Goal: Task Accomplishment & Management: Use online tool/utility

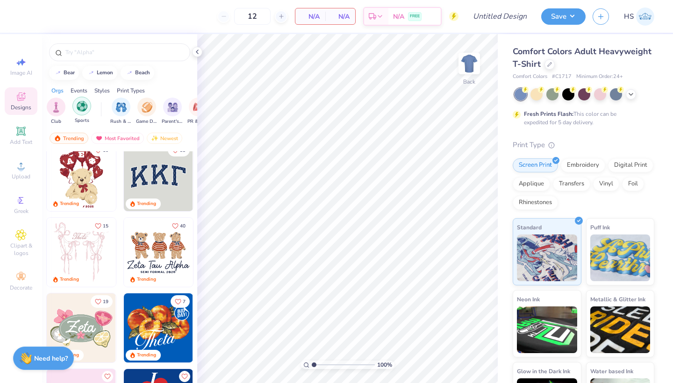
scroll to position [0, 55]
click at [97, 57] on div at bounding box center [119, 52] width 141 height 18
click at [102, 54] on input "text" at bounding box center [124, 52] width 120 height 9
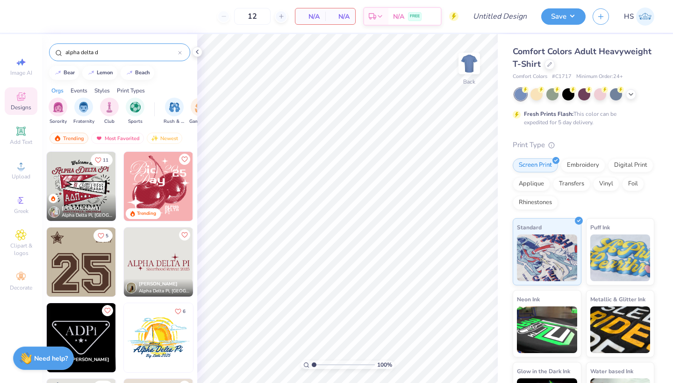
type input "alpha delta di"
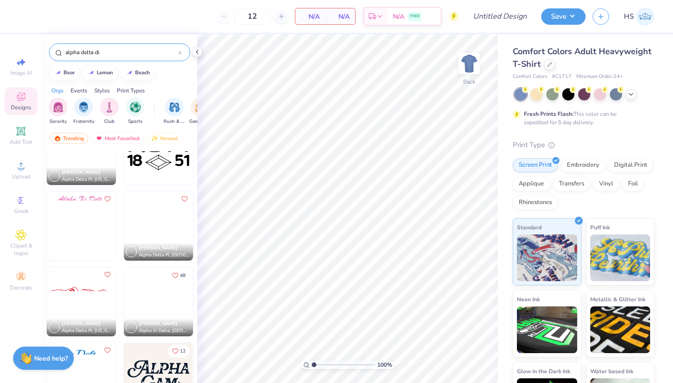
scroll to position [112, 0]
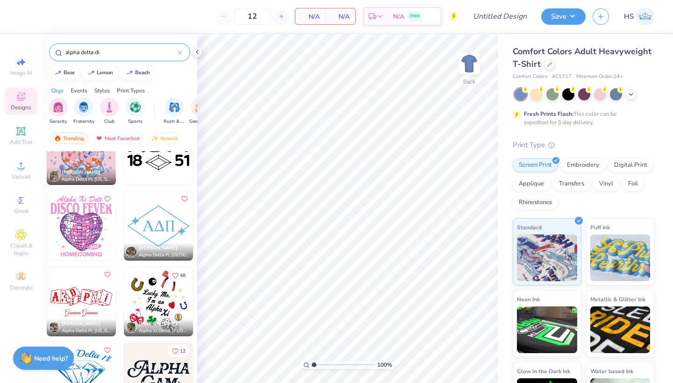
click at [181, 55] on icon at bounding box center [180, 53] width 4 height 4
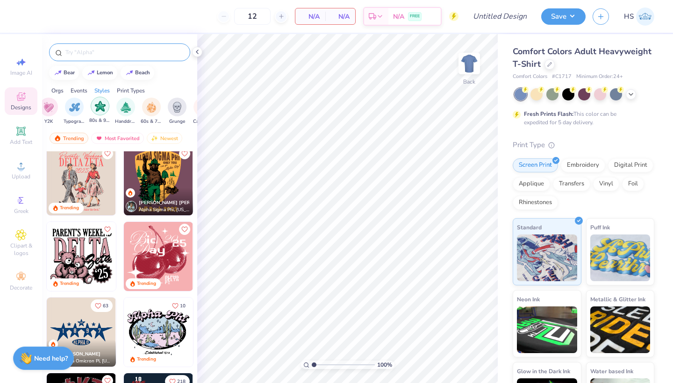
scroll to position [0, 569]
click at [83, 109] on img "filter for Typography" at bounding box center [81, 106] width 11 height 11
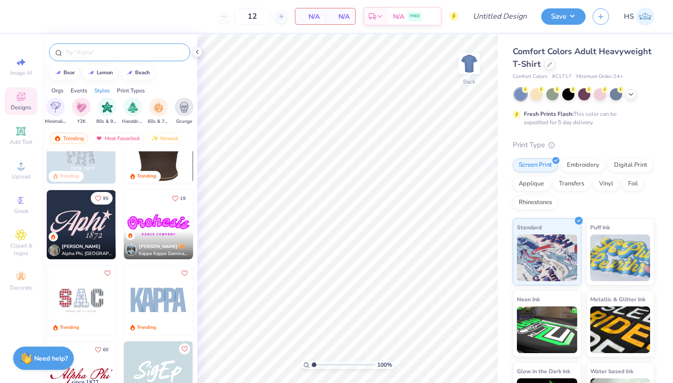
scroll to position [185, 0]
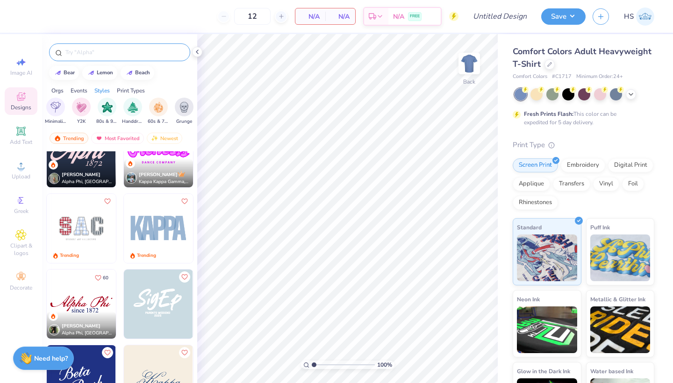
click at [158, 229] on div at bounding box center [227, 228] width 207 height 69
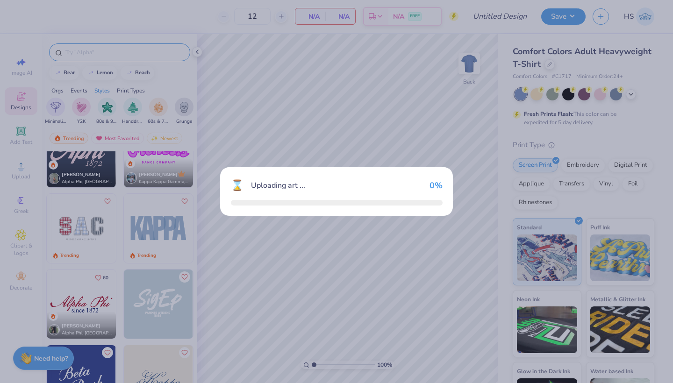
click at [158, 229] on div "⌛ Uploading art ... 0 %" at bounding box center [336, 191] width 673 height 383
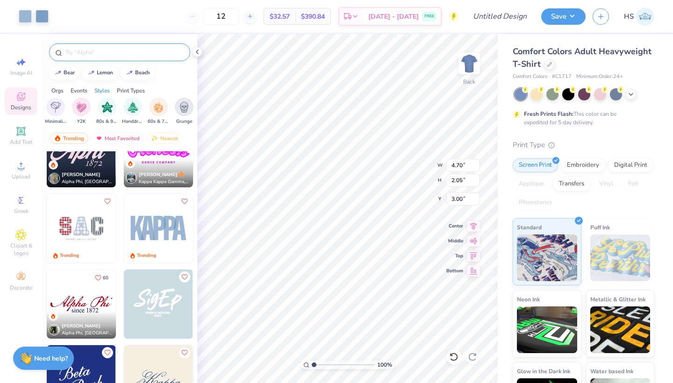
type input "7.50"
type input "3.28"
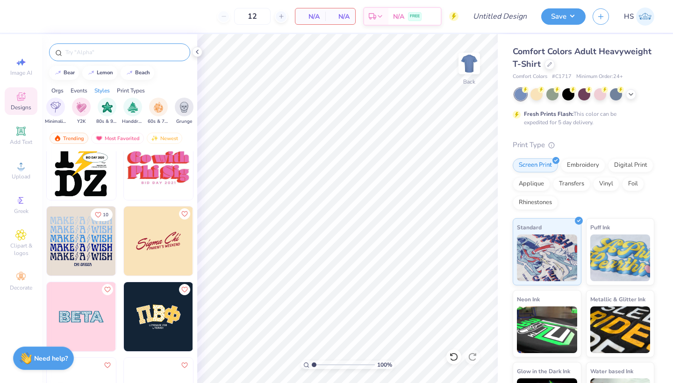
scroll to position [2072, 0]
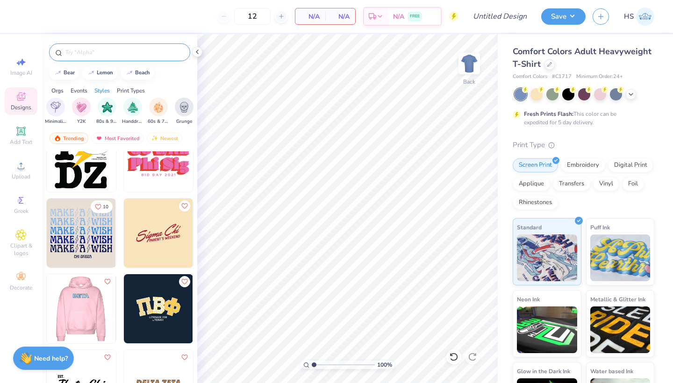
click at [81, 311] on img at bounding box center [80, 308] width 69 height 69
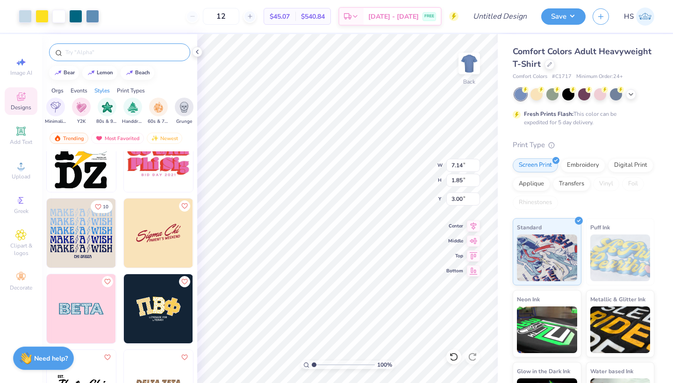
type input "9.63"
type input "2.49"
click at [628, 95] on icon at bounding box center [630, 93] width 7 height 7
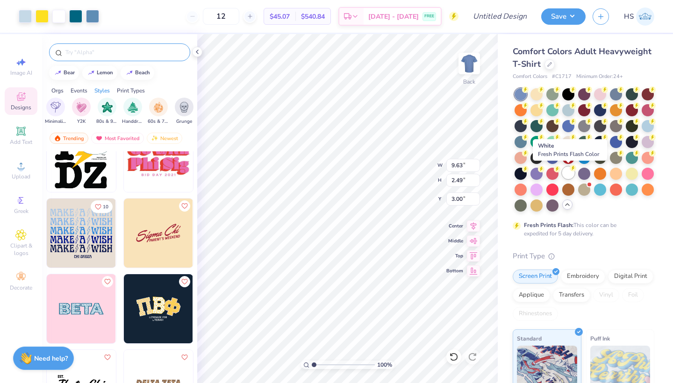
click at [567, 174] on div at bounding box center [568, 173] width 12 height 12
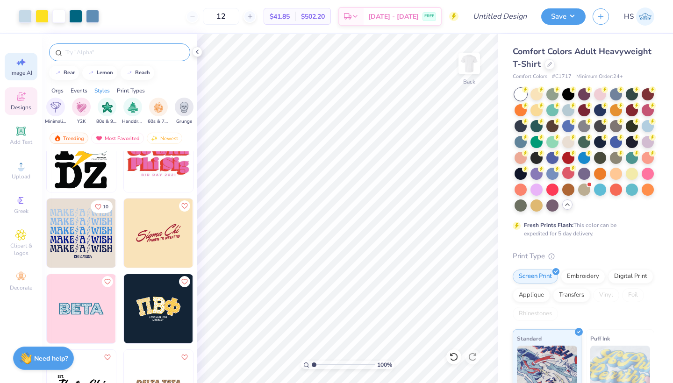
click at [16, 71] on span "Image AI" at bounding box center [21, 72] width 22 height 7
select select "4"
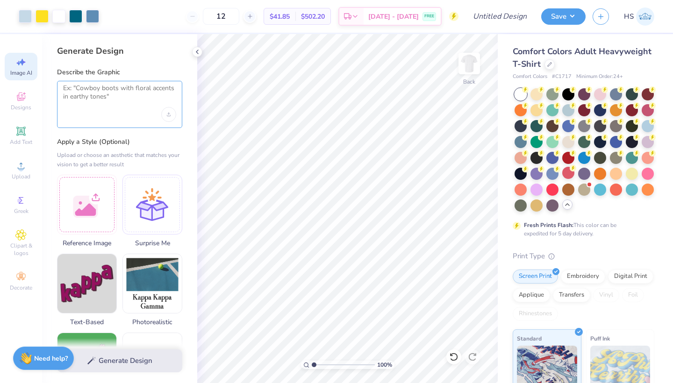
click at [107, 98] on textarea at bounding box center [119, 95] width 113 height 23
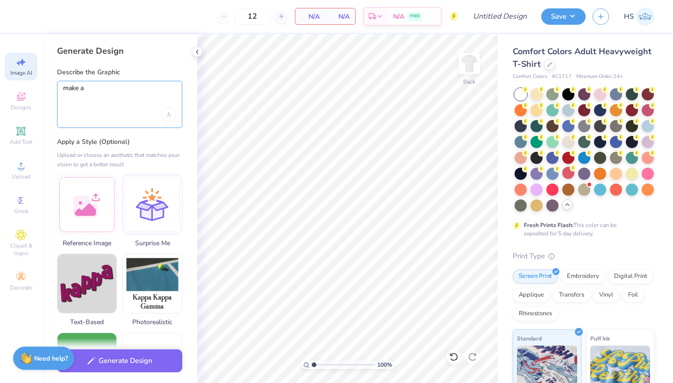
click at [112, 93] on textarea "make a" at bounding box center [119, 95] width 113 height 23
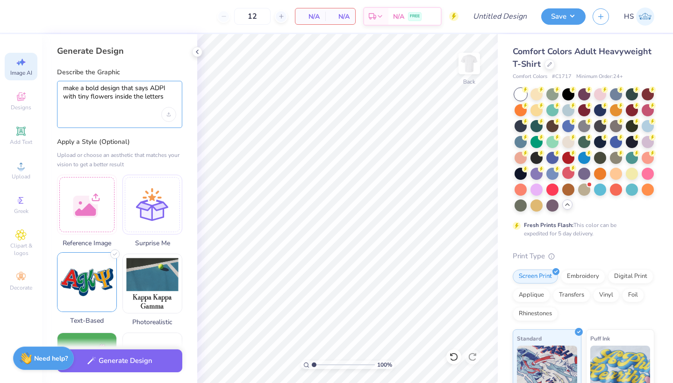
type textarea "make a bold design that says ADPI with tiny flowers inside the letters"
click at [84, 273] on img at bounding box center [86, 282] width 59 height 59
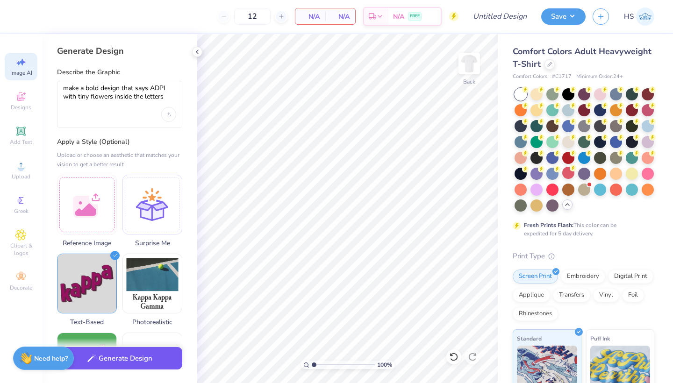
click at [139, 363] on button "Generate Design" at bounding box center [119, 358] width 125 height 23
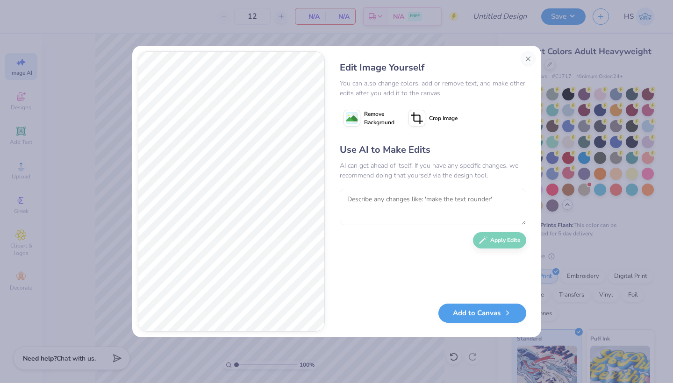
click at [391, 214] on textarea at bounding box center [433, 207] width 186 height 36
click at [525, 57] on button "Close" at bounding box center [527, 58] width 15 height 15
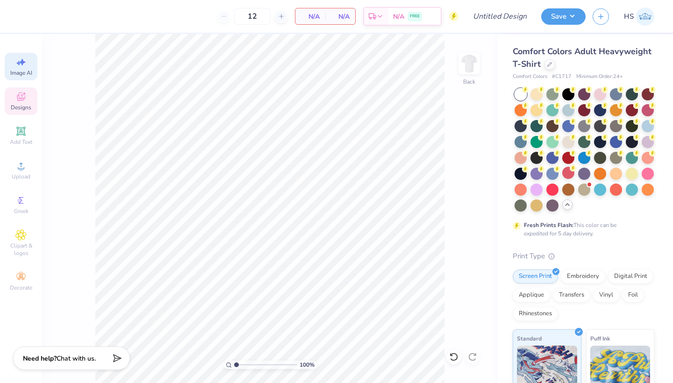
click at [24, 101] on icon at bounding box center [20, 96] width 11 height 11
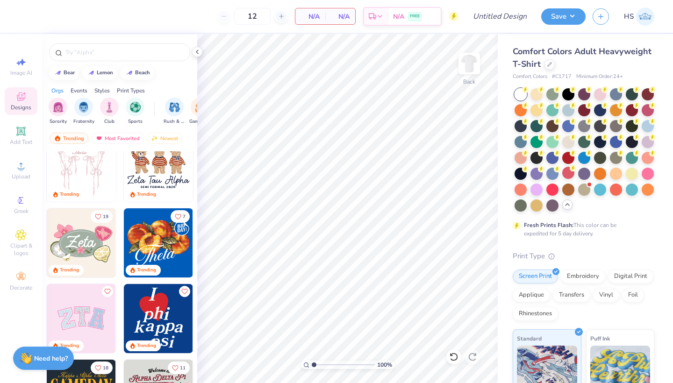
scroll to position [121, 0]
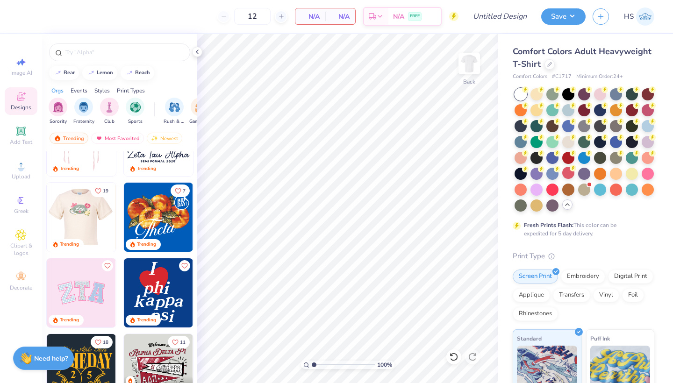
click at [91, 299] on img at bounding box center [81, 292] width 69 height 69
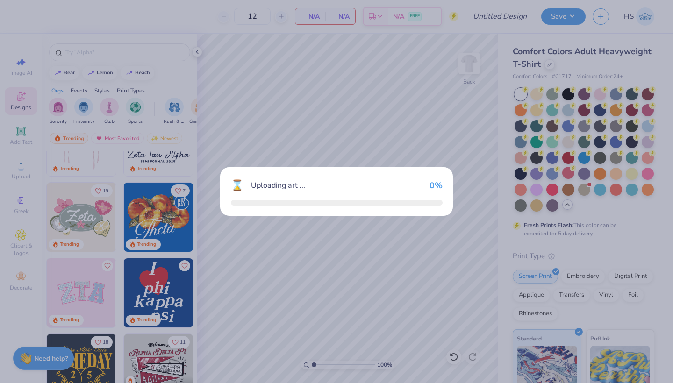
click at [91, 299] on div "⌛ Uploading art ... 0 %" at bounding box center [336, 191] width 673 height 383
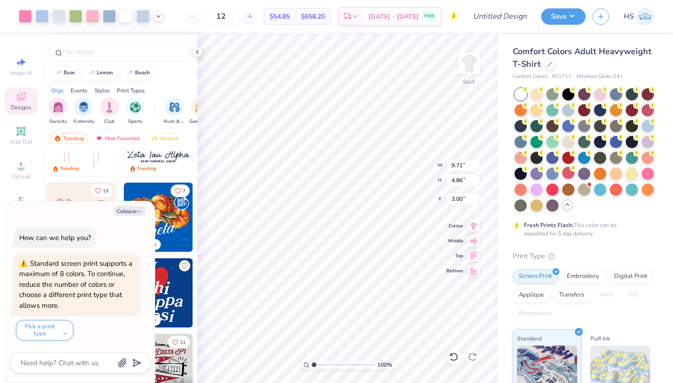
type textarea "x"
drag, startPoint x: 233, startPoint y: 20, endPoint x: 200, endPoint y: 16, distance: 32.9
click at [200, 16] on div "12" at bounding box center [221, 16] width 70 height 17
type input "60"
click at [199, 56] on div at bounding box center [197, 52] width 10 height 10
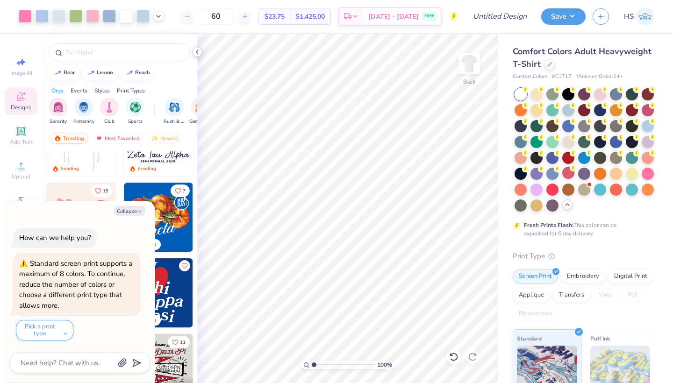
type textarea "x"
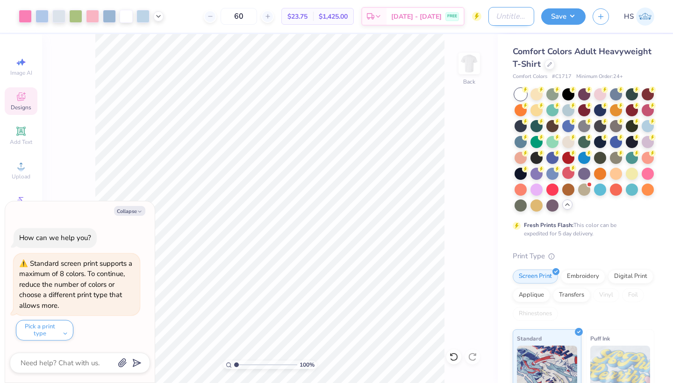
click at [489, 20] on input "Design Title" at bounding box center [511, 16] width 46 height 19
type input "A"
type textarea "x"
type input "AD"
type textarea "x"
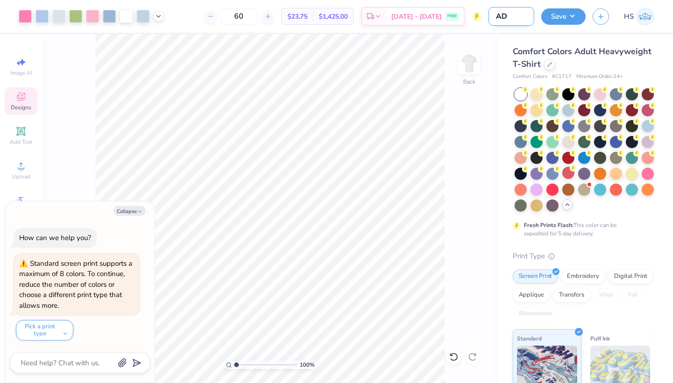
type input "ADP"
type textarea "x"
type input "ADPI"
type textarea "x"
type input "ADPI"
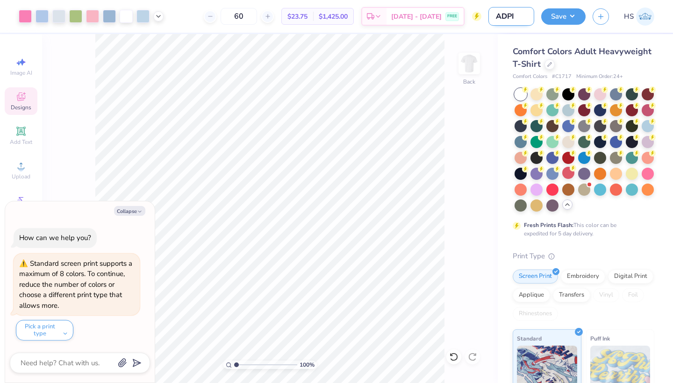
type textarea "x"
type input "ADPI P"
type textarea "x"
type input "ADPI Pa"
type textarea "x"
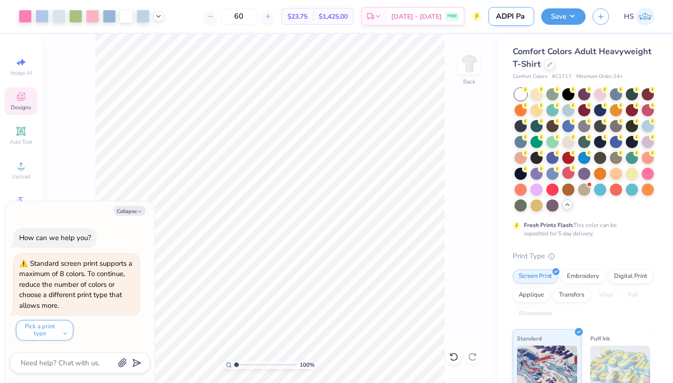
type input "ADPI Par"
type textarea "x"
type input "ADPI Pare"
type textarea "x"
type input "ADPI Paren"
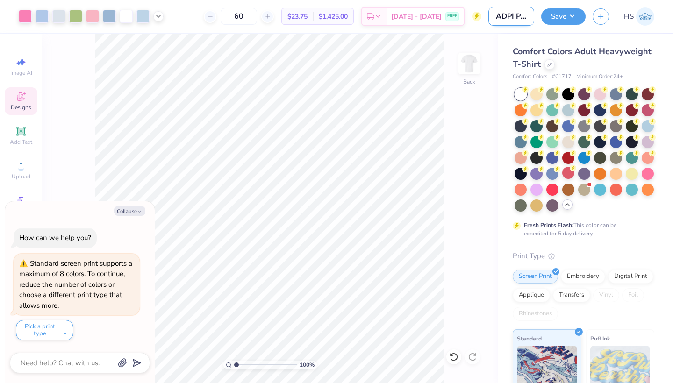
type textarea "x"
type input "ADPI Parent"
type textarea "x"
type input "ADPI Parent'"
type textarea "x"
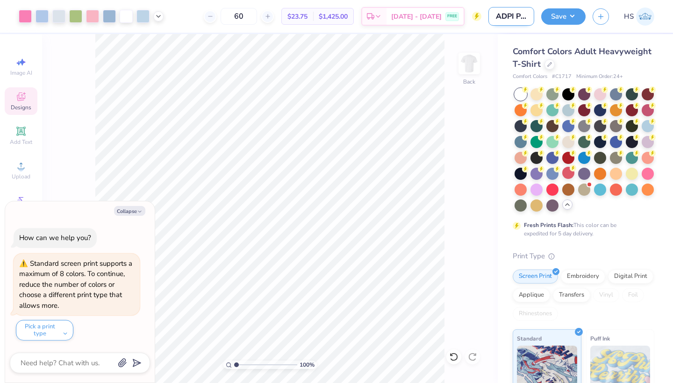
type input "ADPI Parent's"
type textarea "x"
type input "ADPI Parent's"
type textarea "x"
type input "ADPI Parent's W"
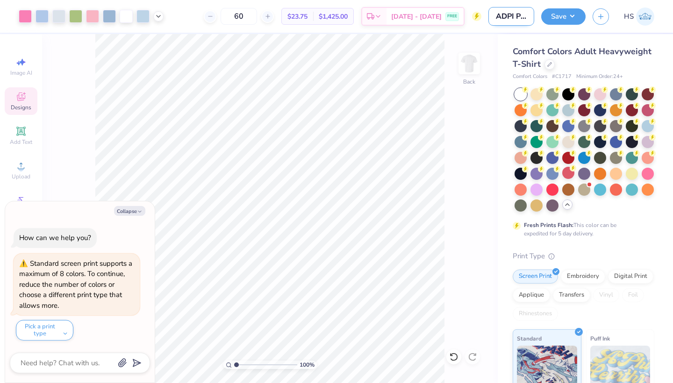
type textarea "x"
type input "ADPI Parent's We"
type textarea "x"
type input "ADPI Parent's Wee"
type textarea "x"
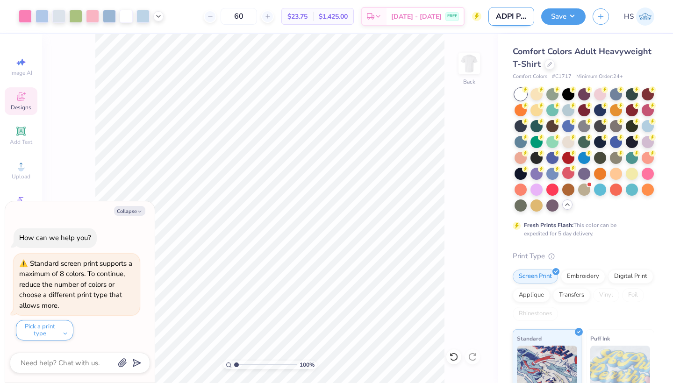
type input "ADPI Parent's Week"
type textarea "x"
type input "ADPI Parent's Weeke"
type textarea "x"
type input "ADPI Parent's Weeken"
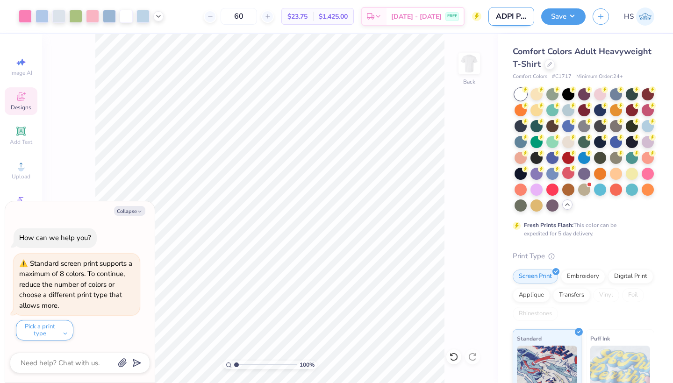
type textarea "x"
type input "ADPI Parent's Weekend"
type textarea "x"
type input "ADPI Parent's Weekend"
type textarea "x"
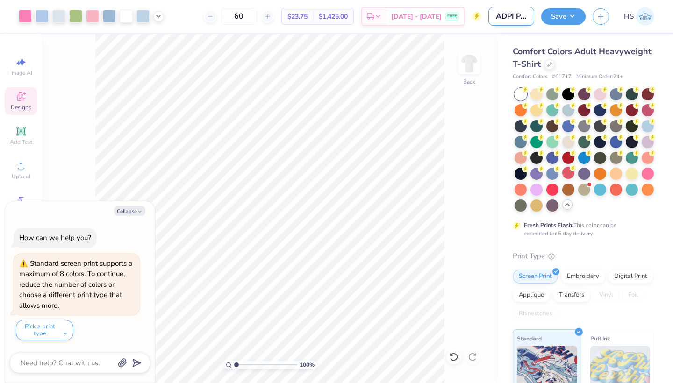
type input "ADPI Parent's Weekend s"
type textarea "x"
type input "ADPI Parent's Weekend sh"
type textarea "x"
type input "ADPI Parent's Weekend shi"
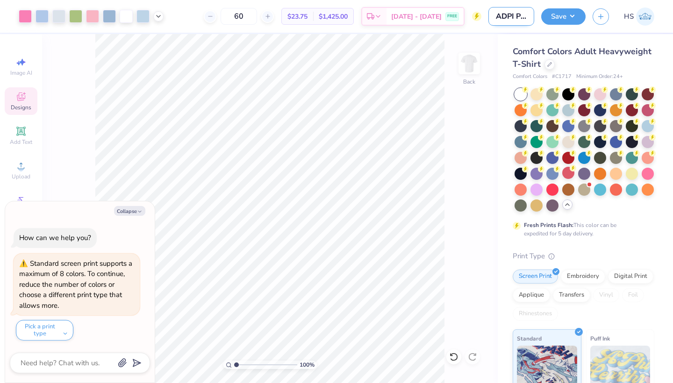
type textarea "x"
type input "ADPI Parent's Weekend shir"
type textarea "x"
type input "ADPI Parent's Weekend shirt"
type textarea "x"
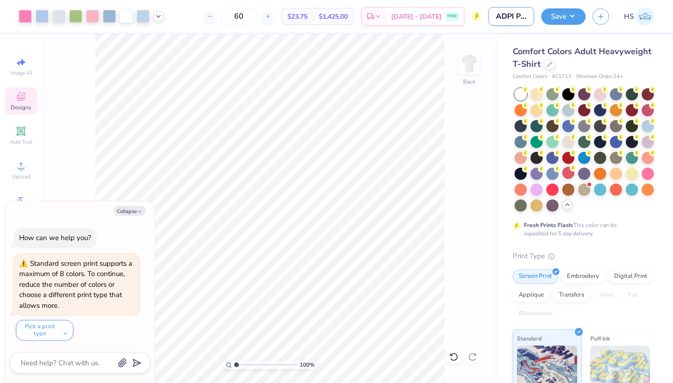
click at [521, 19] on input "ADPI Parent's Weekend shirt" at bounding box center [511, 16] width 46 height 19
type input "ADPI Parent's Weekend S"
type textarea "x"
type input "ADPI Parent's Weekend Sh"
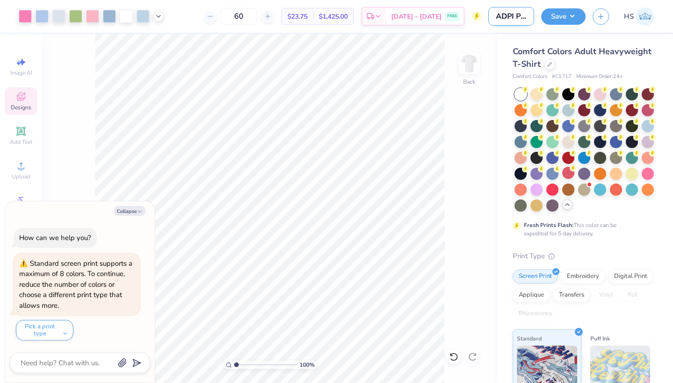
type textarea "x"
type input "ADPI Parent's Weekend Shi"
type textarea "x"
type input "ADPI Parent's Weekend Shir"
type textarea "x"
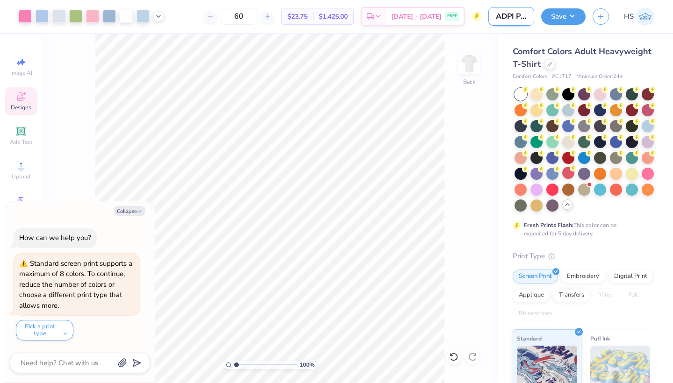
type input "ADPI Parent's Weekend Shirt"
type textarea "x"
type input "ADPI Parent's Weekend Shirt"
click at [556, 19] on button "Save" at bounding box center [563, 15] width 44 height 16
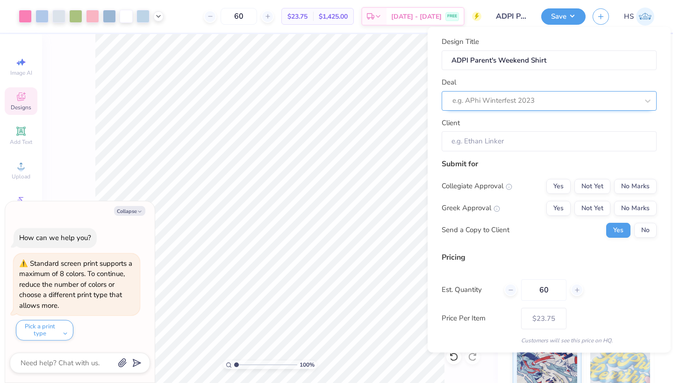
click at [538, 97] on div at bounding box center [545, 100] width 186 height 13
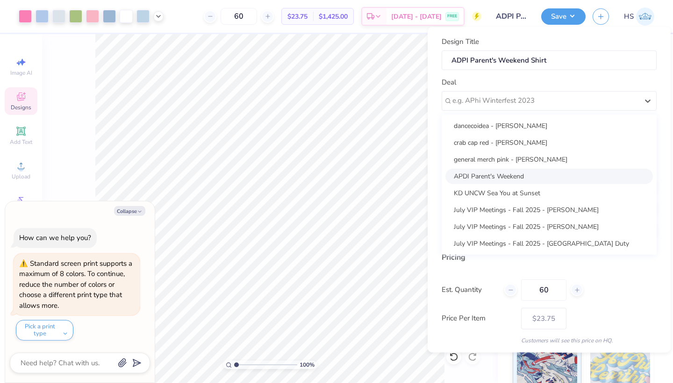
click at [501, 173] on div "APDI Parent's Weekend" at bounding box center [548, 175] width 207 height 15
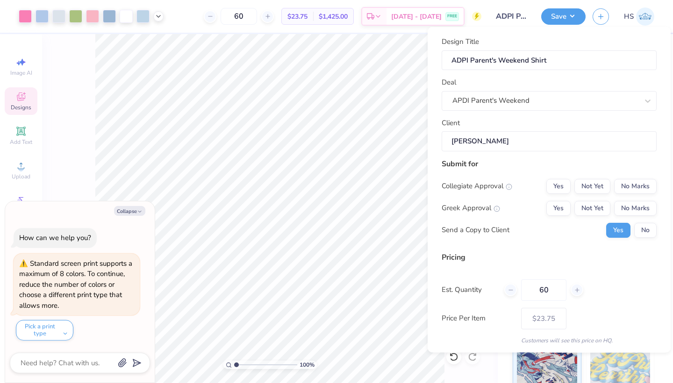
type textarea "x"
type input "[PERSON_NAME]"
click at [642, 188] on button "No Marks" at bounding box center [635, 185] width 43 height 15
click at [584, 205] on button "Not Yet" at bounding box center [592, 207] width 36 height 15
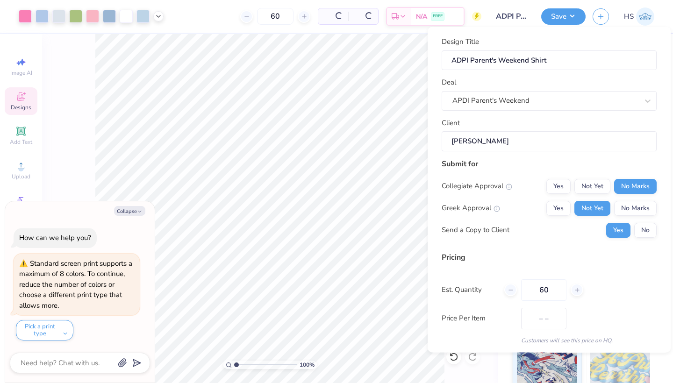
type input "$28.16"
click at [639, 232] on button "No" at bounding box center [645, 229] width 22 height 15
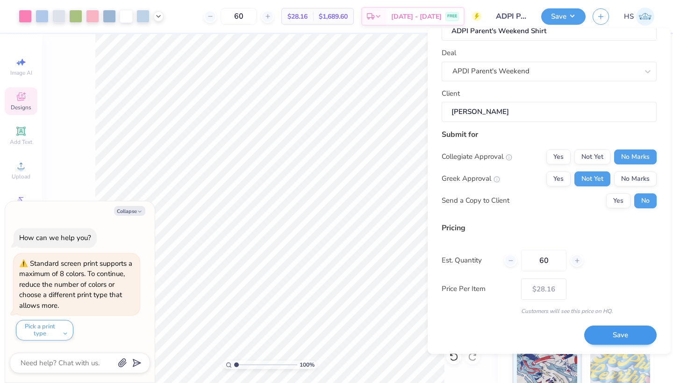
scroll to position [30, 0]
click at [620, 338] on button "Save" at bounding box center [620, 336] width 72 height 19
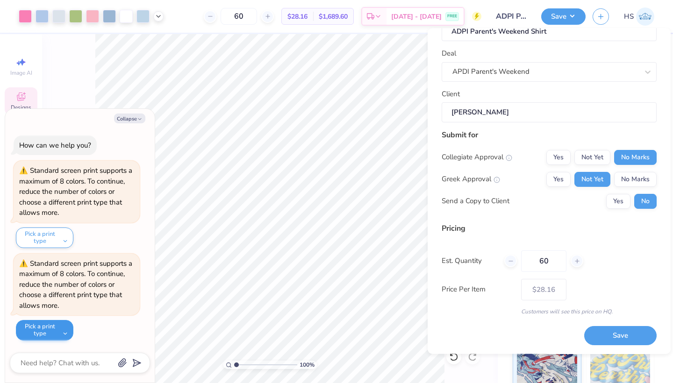
click at [59, 335] on button "Pick a print type" at bounding box center [44, 330] width 57 height 21
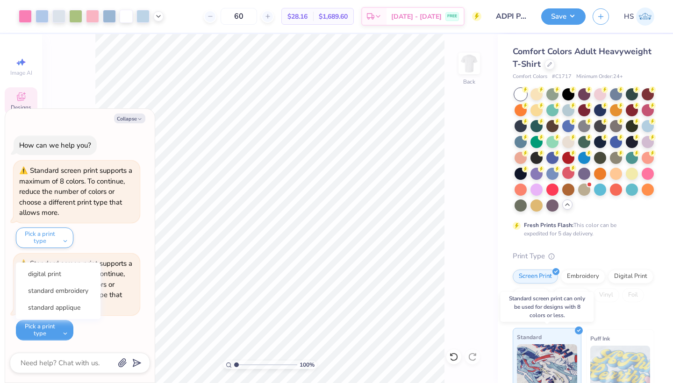
click at [557, 370] on img at bounding box center [547, 367] width 60 height 47
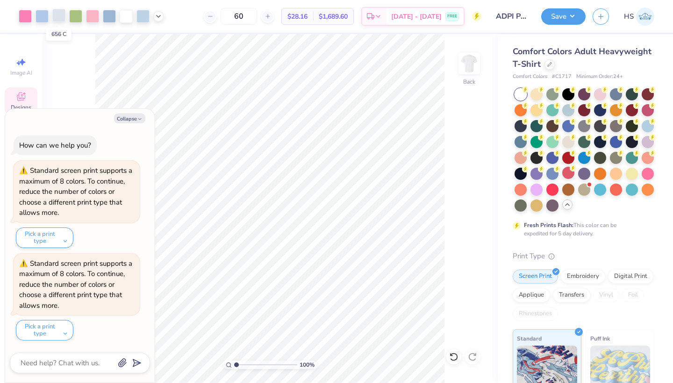
click at [58, 15] on div at bounding box center [58, 15] width 13 height 13
type textarea "x"
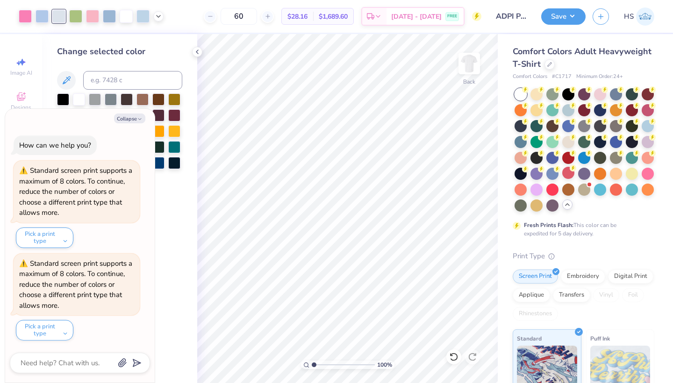
click at [58, 11] on div at bounding box center [58, 16] width 13 height 13
click at [101, 77] on input at bounding box center [132, 80] width 99 height 19
type input "544"
type textarea "x"
click at [197, 48] on icon at bounding box center [196, 51] width 7 height 7
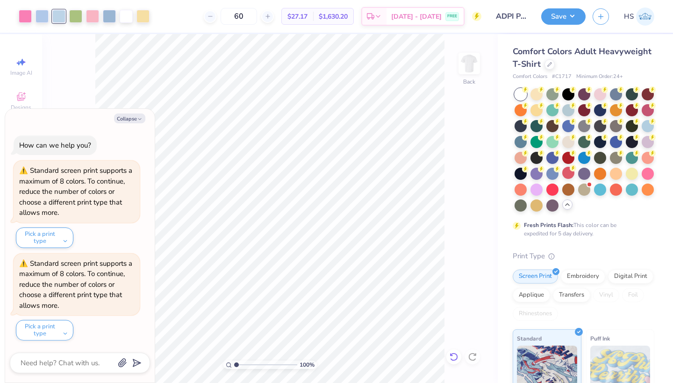
click at [448, 356] on div at bounding box center [453, 356] width 15 height 15
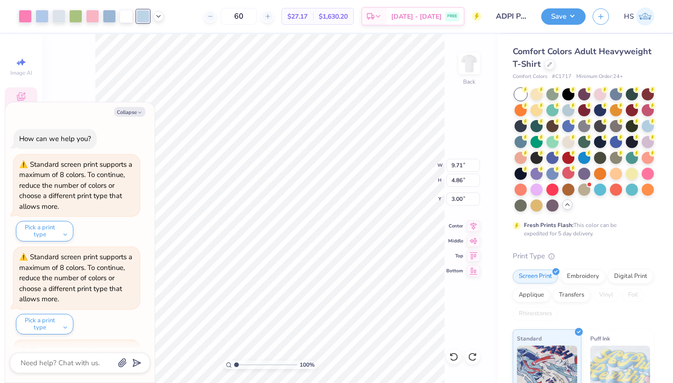
scroll to position [83, 0]
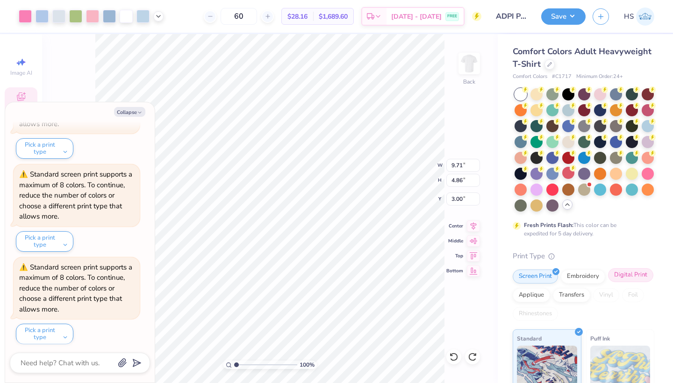
click at [627, 276] on div "Digital Print" at bounding box center [630, 275] width 45 height 14
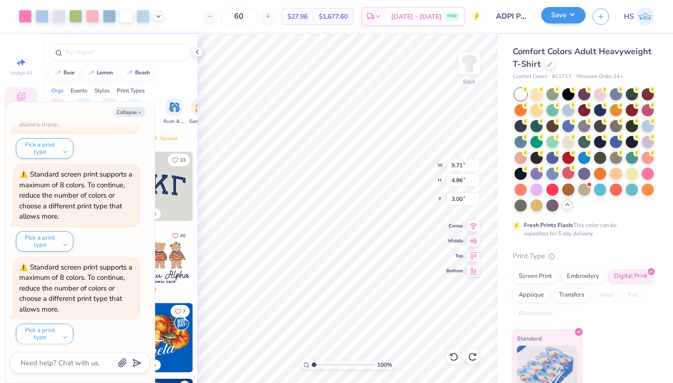
click at [560, 12] on button "Save" at bounding box center [563, 15] width 44 height 16
type textarea "x"
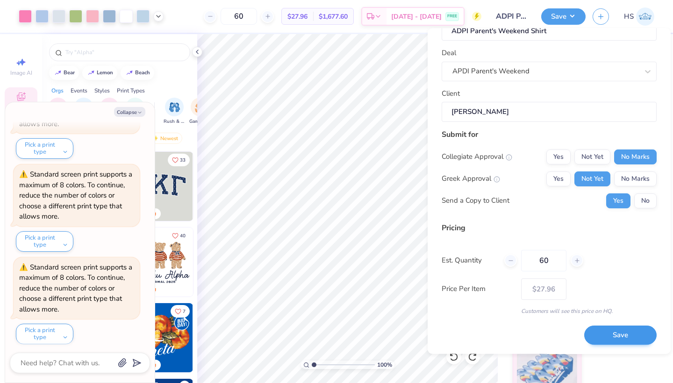
scroll to position [30, 0]
click at [627, 342] on button "Save" at bounding box center [620, 336] width 72 height 19
type input "$27.96"
click at [196, 51] on icon at bounding box center [196, 51] width 7 height 7
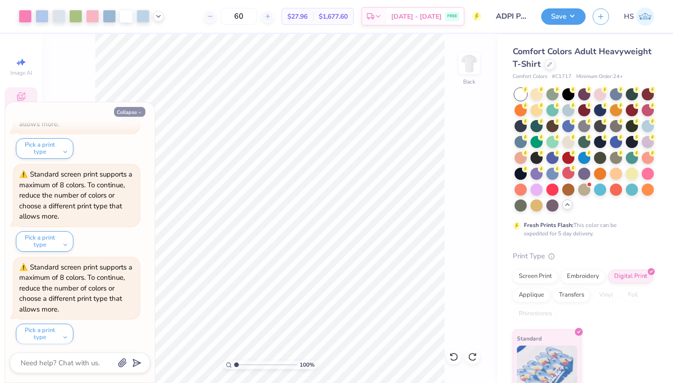
click at [135, 111] on button "Collapse" at bounding box center [129, 112] width 31 height 10
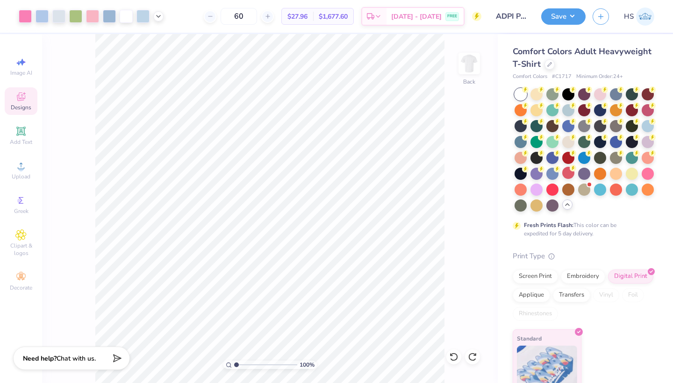
type textarea "x"
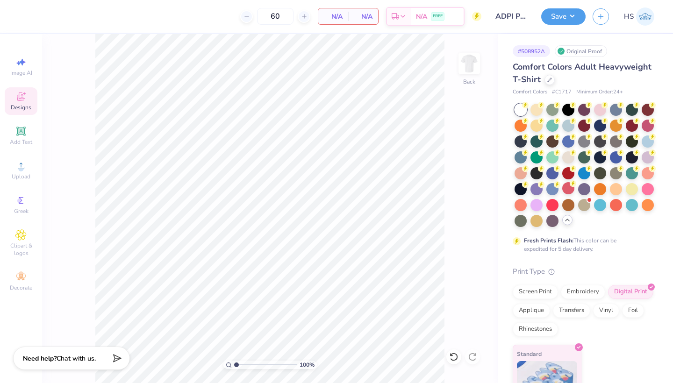
click at [21, 96] on icon at bounding box center [20, 96] width 11 height 11
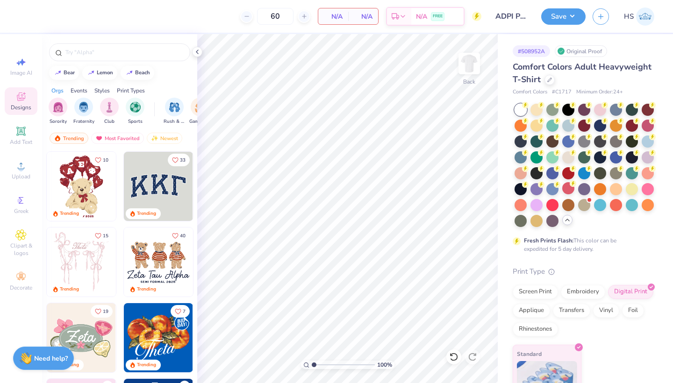
click at [158, 182] on img at bounding box center [158, 186] width 69 height 69
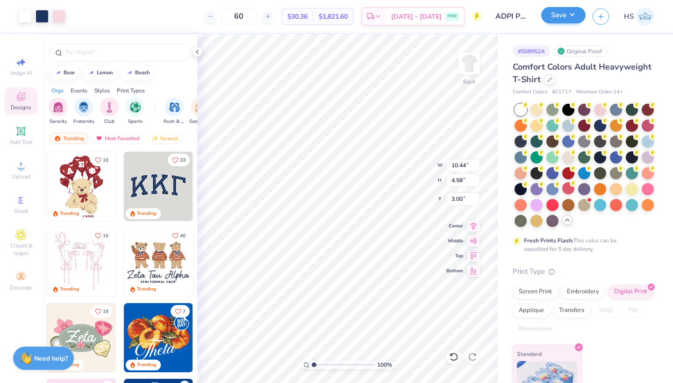
click at [555, 19] on button "Save" at bounding box center [563, 15] width 44 height 16
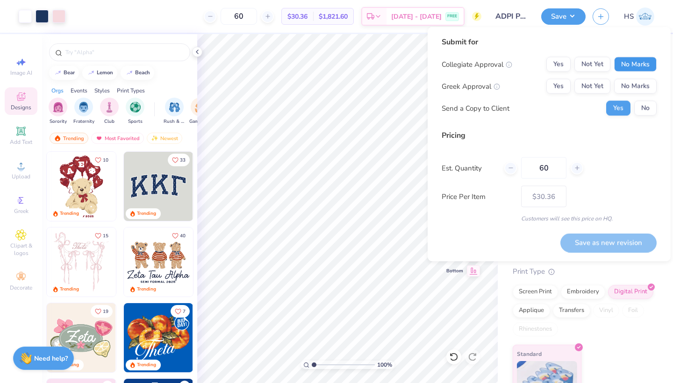
click at [634, 63] on button "No Marks" at bounding box center [635, 64] width 43 height 15
click at [593, 88] on button "Not Yet" at bounding box center [592, 86] width 36 height 15
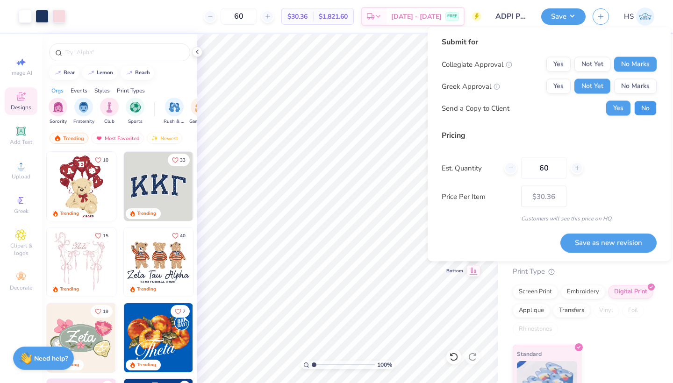
click at [641, 111] on button "No" at bounding box center [645, 108] width 22 height 15
click at [598, 242] on button "Save as new revision" at bounding box center [608, 242] width 96 height 19
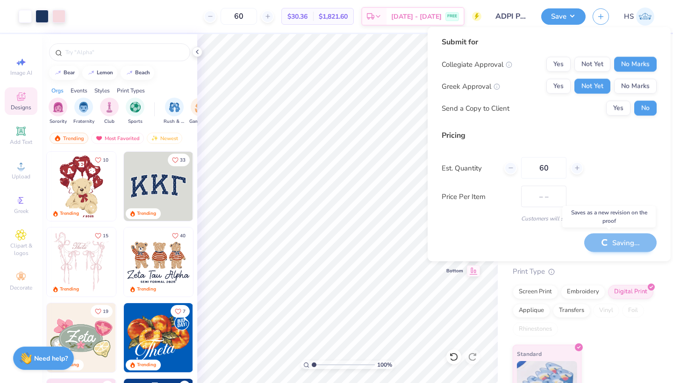
type input "$30.36"
click at [536, 293] on div "Screen Print" at bounding box center [535, 291] width 45 height 14
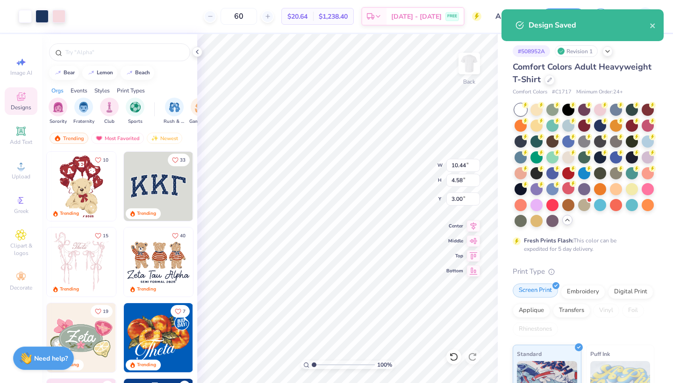
click at [535, 287] on div "Screen Print" at bounding box center [535, 291] width 45 height 14
click at [654, 24] on icon "close" at bounding box center [652, 25] width 5 height 5
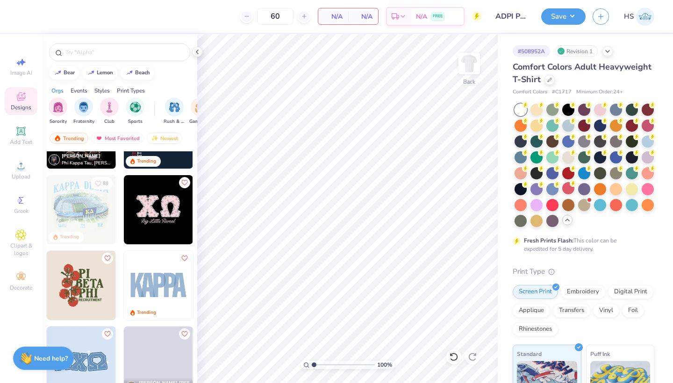
scroll to position [1966, 0]
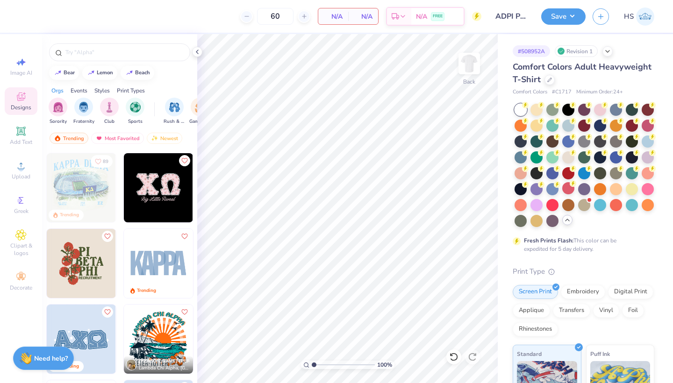
click at [156, 263] on img at bounding box center [158, 263] width 69 height 69
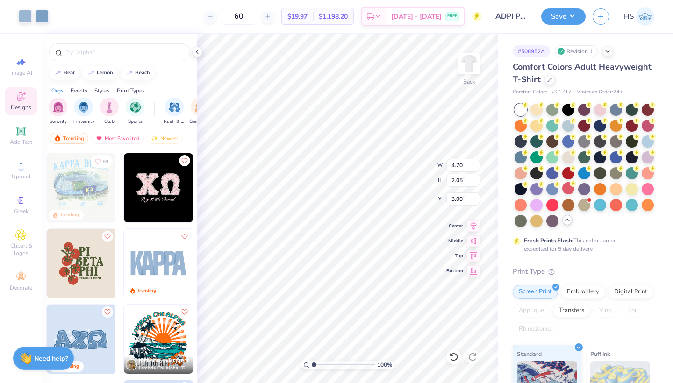
type input "8.24"
type input "3.60"
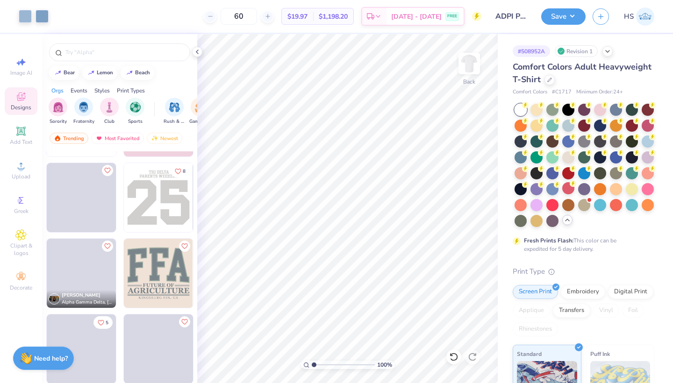
scroll to position [4074, 0]
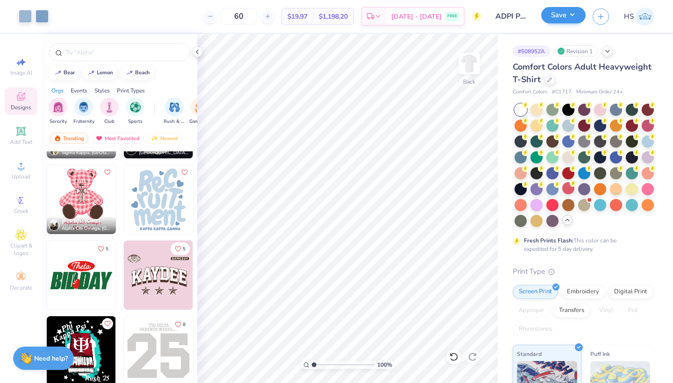
click at [566, 18] on button "Save" at bounding box center [563, 15] width 44 height 16
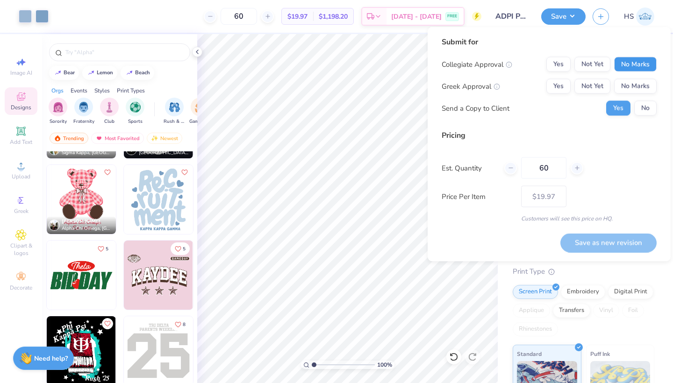
click at [647, 67] on button "No Marks" at bounding box center [635, 64] width 43 height 15
click at [610, 87] on button "Not Yet" at bounding box center [592, 86] width 36 height 15
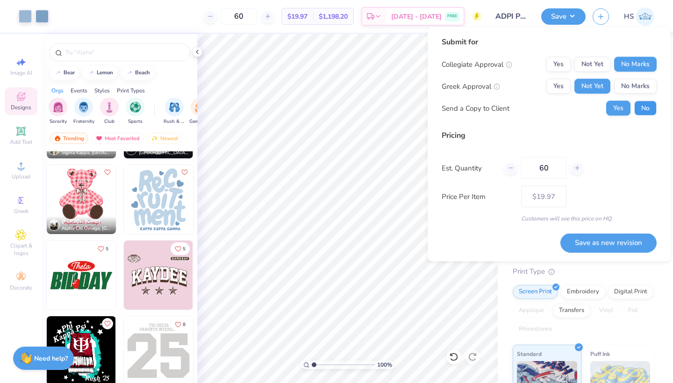
click at [646, 109] on button "No" at bounding box center [645, 108] width 22 height 15
click at [597, 240] on button "Save as new revision" at bounding box center [608, 242] width 96 height 19
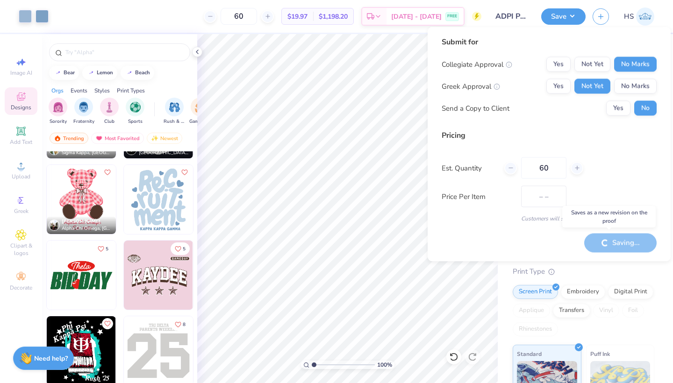
type input "$19.97"
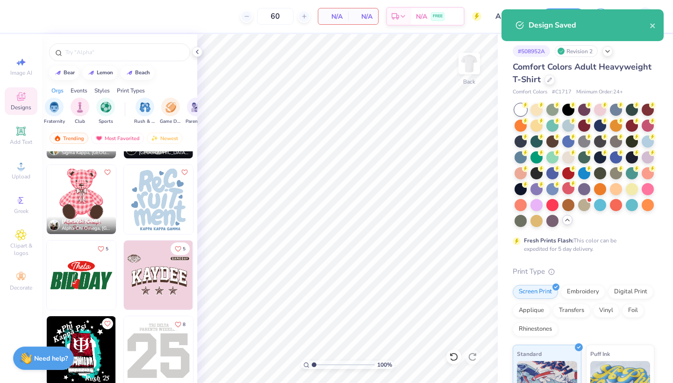
scroll to position [0, 40]
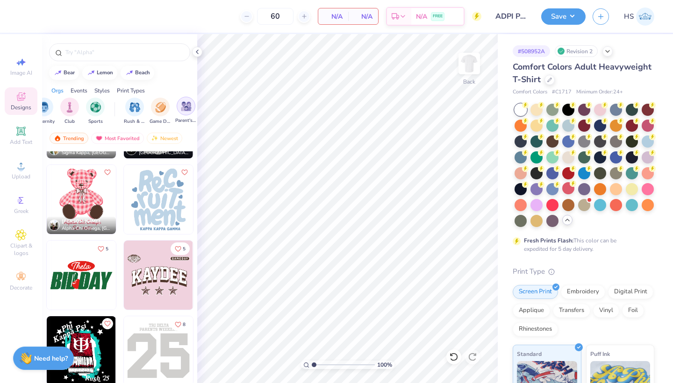
click at [182, 107] on img "filter for Parent's Weekend" at bounding box center [186, 106] width 11 height 11
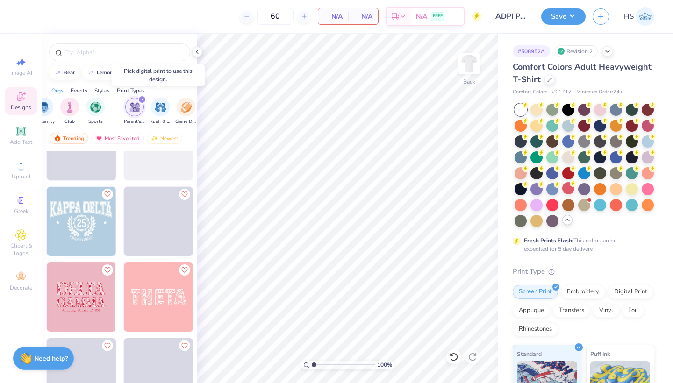
scroll to position [515, 0]
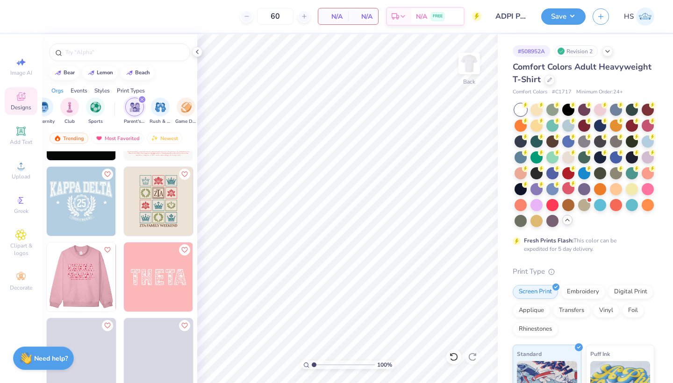
click at [81, 278] on img at bounding box center [80, 276] width 69 height 69
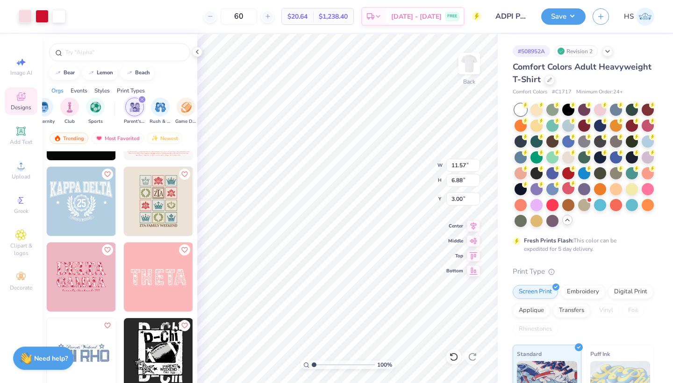
type input "10.93"
type input "6.50"
type input "3.00"
click at [570, 18] on button "Save" at bounding box center [563, 15] width 44 height 16
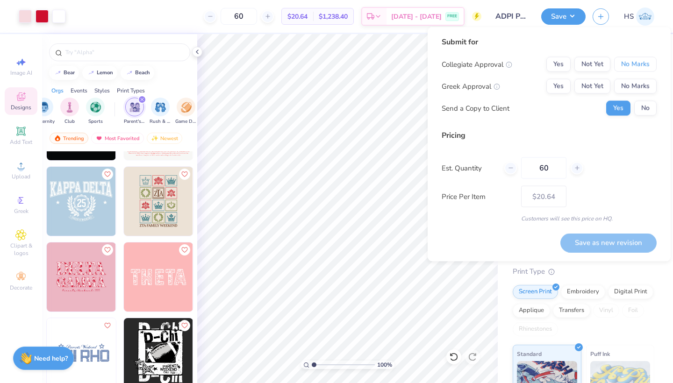
drag, startPoint x: 570, startPoint y: 19, endPoint x: 607, endPoint y: 76, distance: 67.8
click at [631, 63] on button "No Marks" at bounding box center [635, 64] width 43 height 15
click at [594, 80] on button "Not Yet" at bounding box center [592, 86] width 36 height 15
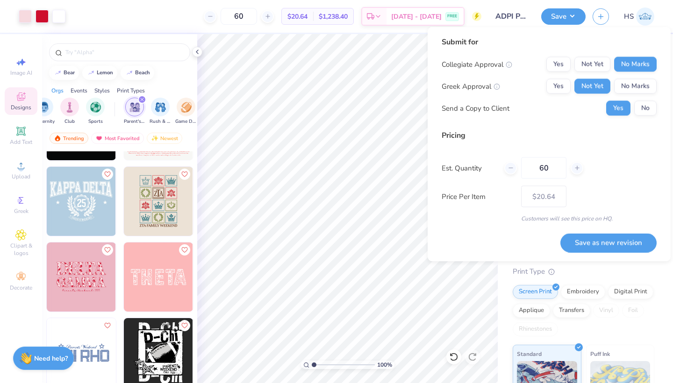
click at [638, 98] on div "Collegiate Approval Yes Not Yet No Marks Greek Approval Yes Not Yet No Marks Se…" at bounding box center [549, 86] width 215 height 59
click at [640, 105] on button "No" at bounding box center [645, 108] width 22 height 15
click at [594, 243] on button "Save as new revision" at bounding box center [608, 242] width 96 height 19
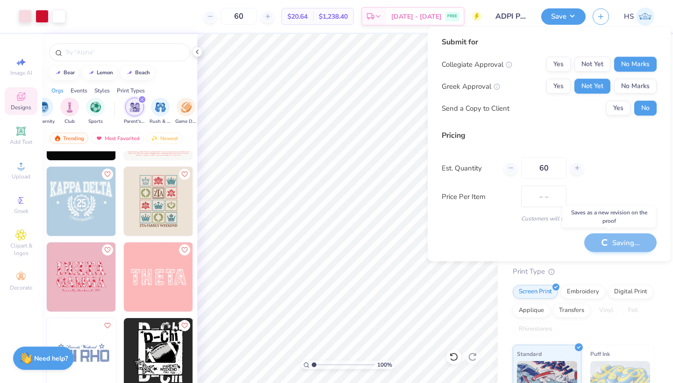
type input "$20.64"
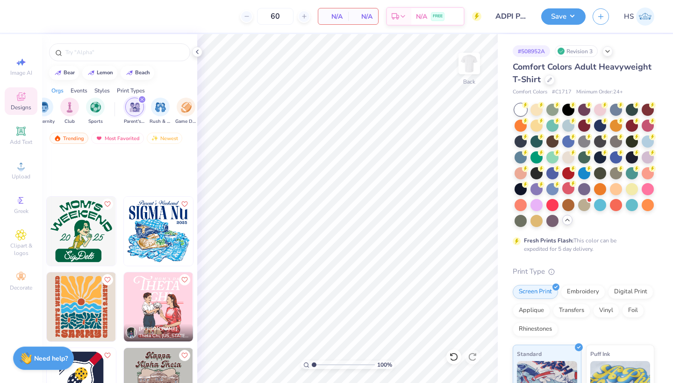
scroll to position [13244, 0]
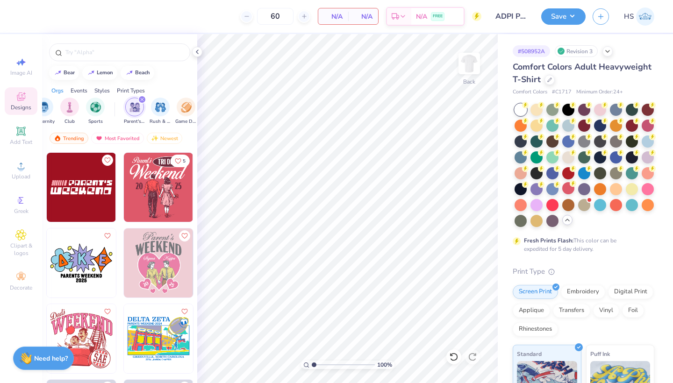
click at [141, 99] on icon "filter for Parent's Weekend" at bounding box center [142, 99] width 3 height 3
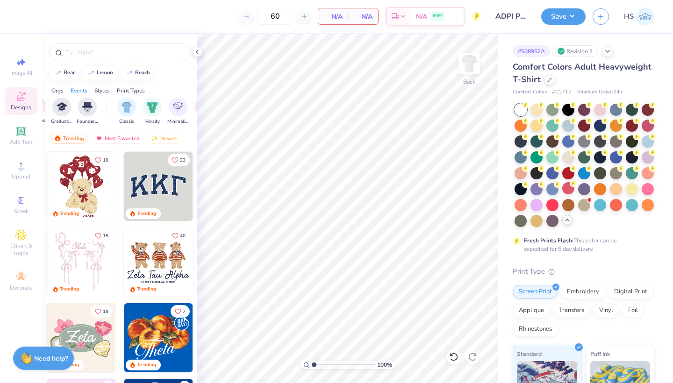
scroll to position [0, 469]
click at [101, 104] on img "filter for Varsity" at bounding box center [104, 106] width 11 height 11
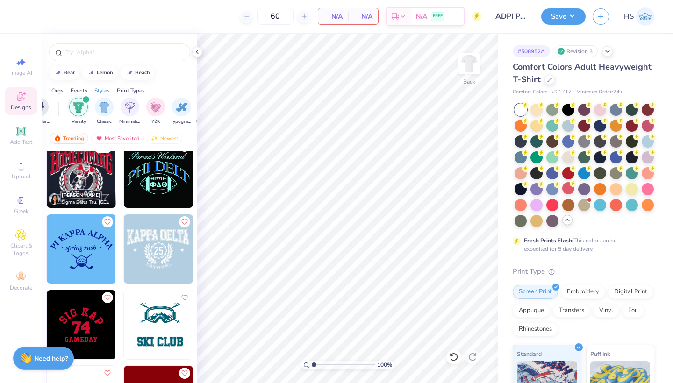
scroll to position [697, 0]
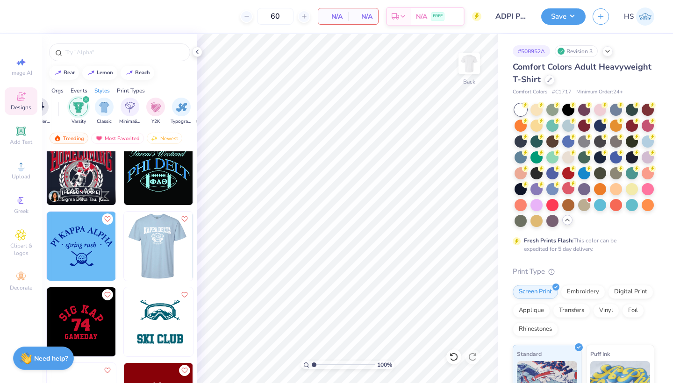
click at [156, 234] on img at bounding box center [157, 246] width 69 height 69
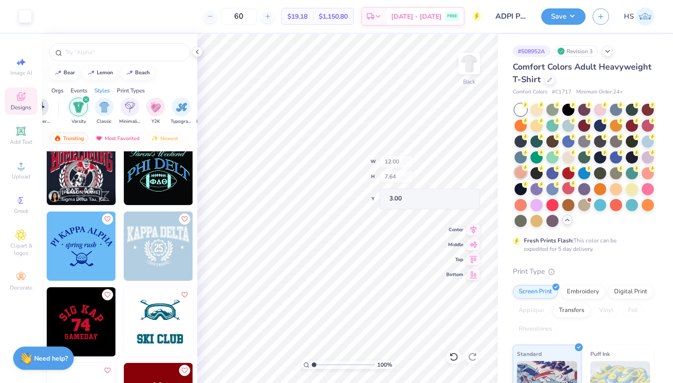
type input "3.11"
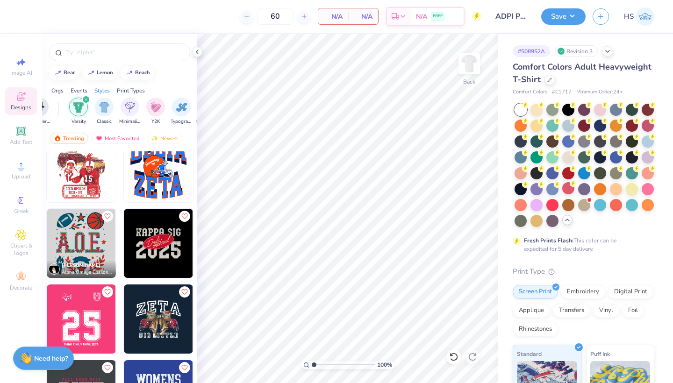
scroll to position [2205, 0]
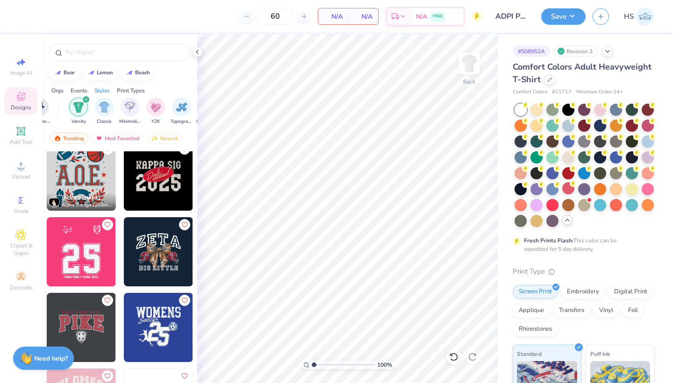
click at [85, 99] on icon "filter for Varsity" at bounding box center [86, 99] width 3 height 3
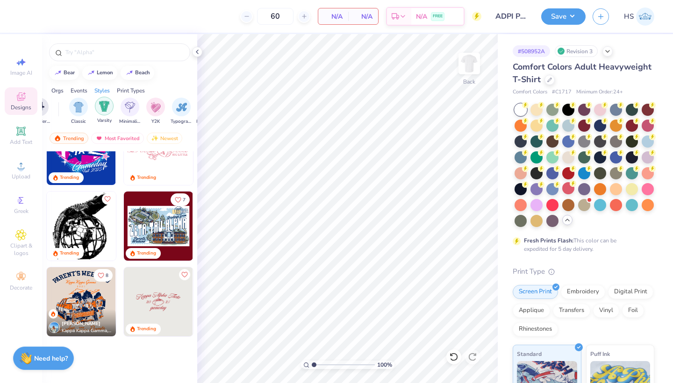
click at [102, 109] on img "filter for Varsity" at bounding box center [104, 106] width 11 height 11
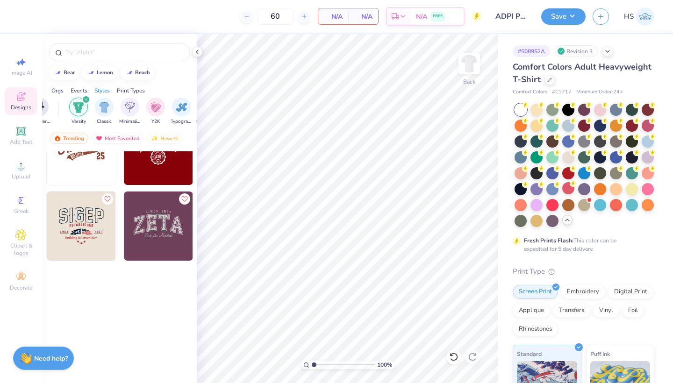
scroll to position [0, 0]
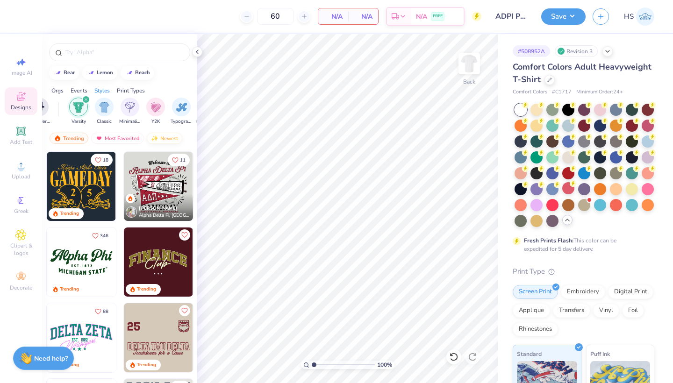
click at [163, 140] on div "Newest" at bounding box center [165, 138] width 36 height 11
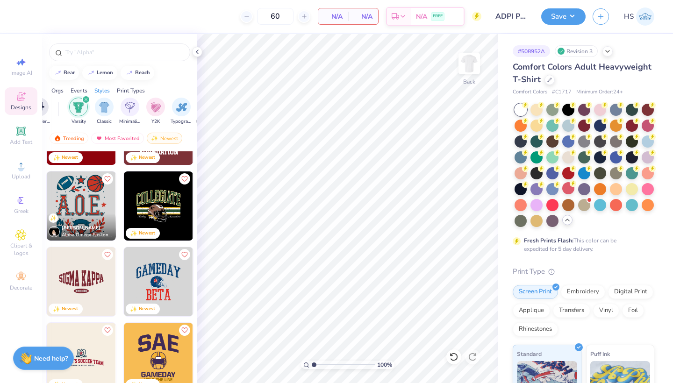
scroll to position [329, 0]
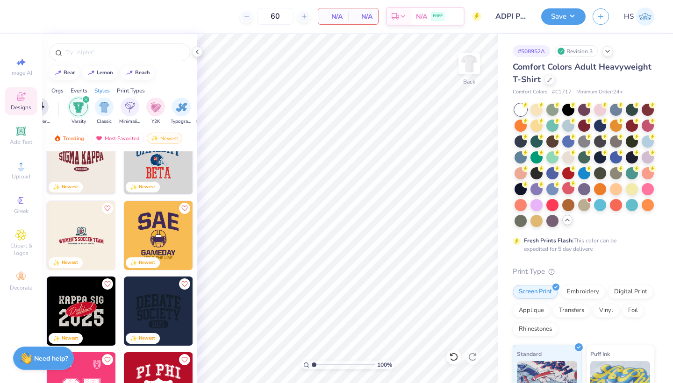
click at [85, 100] on icon "filter for Varsity" at bounding box center [86, 100] width 4 height 4
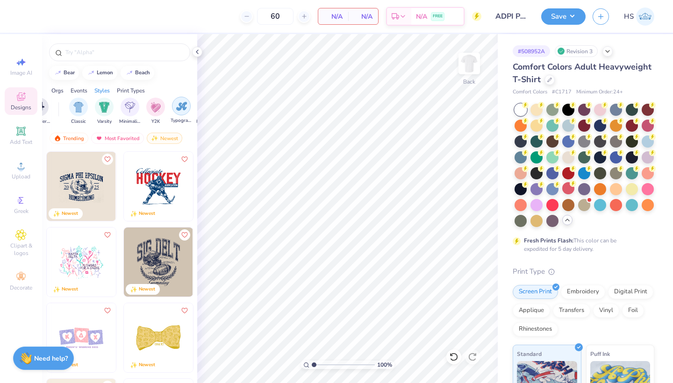
click at [180, 108] on img "filter for Typography" at bounding box center [181, 106] width 11 height 11
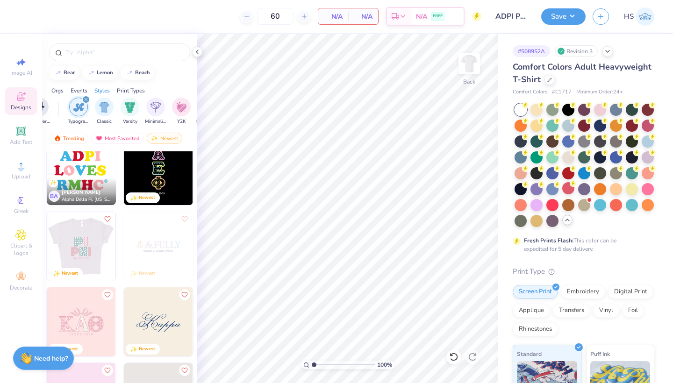
scroll to position [1303, 0]
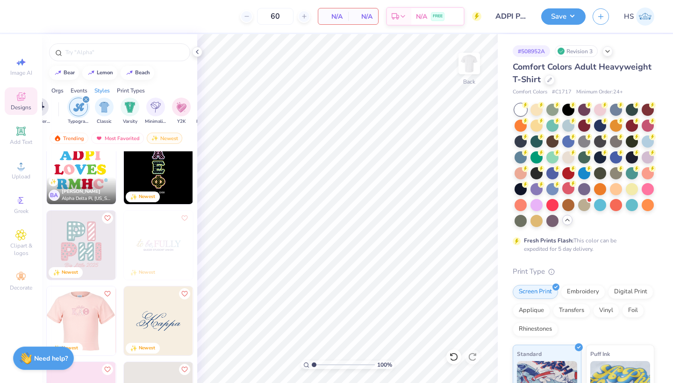
click at [47, 323] on img at bounding box center [12, 320] width 69 height 69
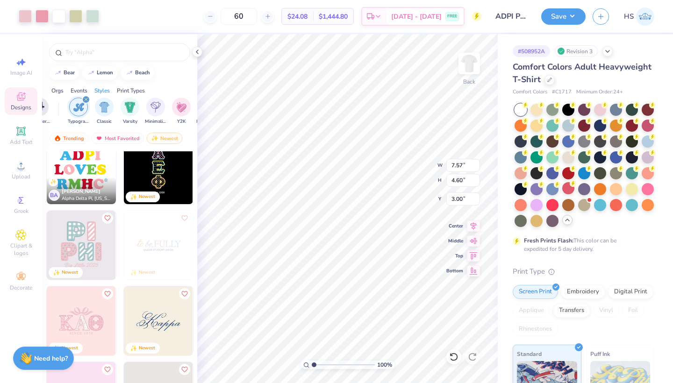
type input "10.02"
type input "6.08"
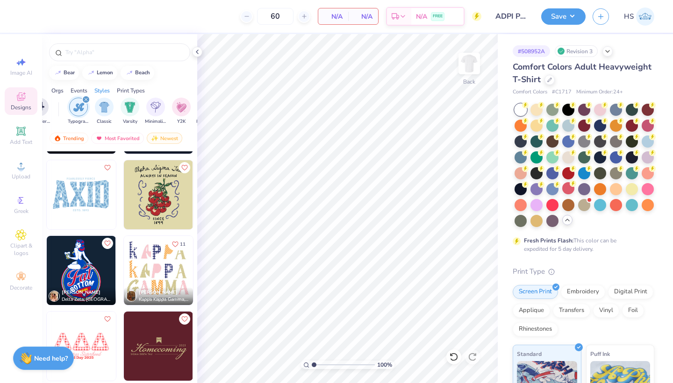
scroll to position [3193, 0]
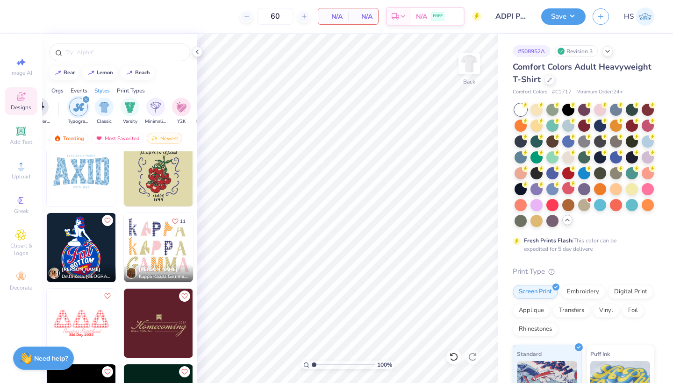
click at [123, 250] on img at bounding box center [88, 247] width 69 height 69
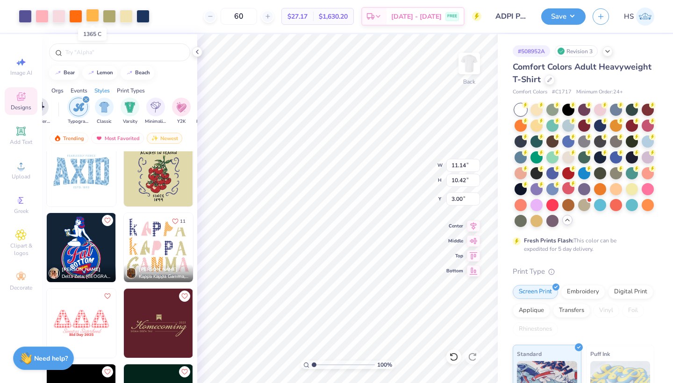
click at [93, 17] on div at bounding box center [92, 15] width 13 height 13
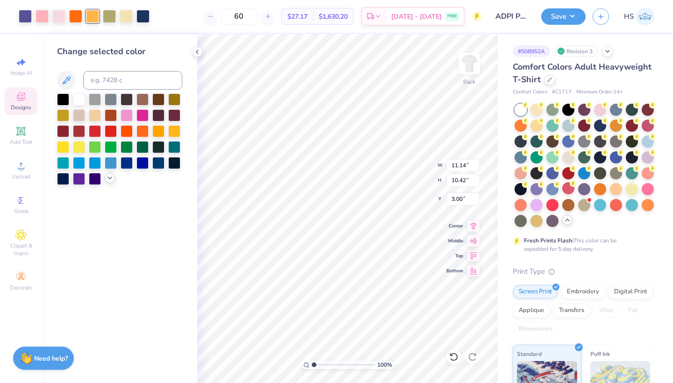
click at [109, 178] on icon at bounding box center [109, 177] width 7 height 7
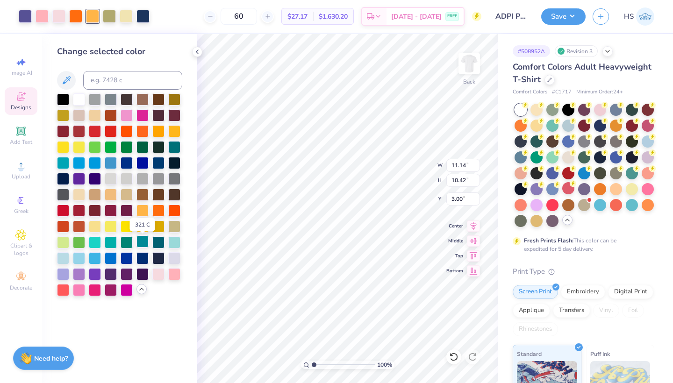
click at [141, 244] on div at bounding box center [142, 241] width 12 height 12
click at [126, 18] on div at bounding box center [126, 15] width 13 height 13
click at [78, 18] on div at bounding box center [75, 15] width 13 height 13
click at [174, 133] on div at bounding box center [174, 130] width 12 height 12
click at [174, 132] on div at bounding box center [174, 130] width 12 height 12
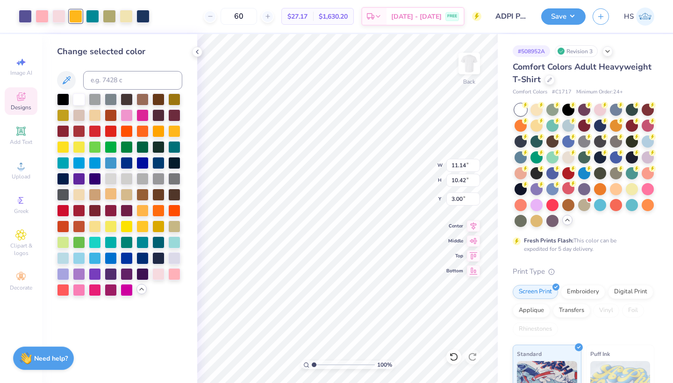
click at [116, 190] on div at bounding box center [111, 194] width 12 height 12
click at [114, 194] on div at bounding box center [111, 194] width 12 height 12
click at [64, 146] on div at bounding box center [63, 146] width 12 height 12
click at [75, 17] on div at bounding box center [75, 16] width 13 height 13
click at [79, 260] on div at bounding box center [79, 257] width 12 height 12
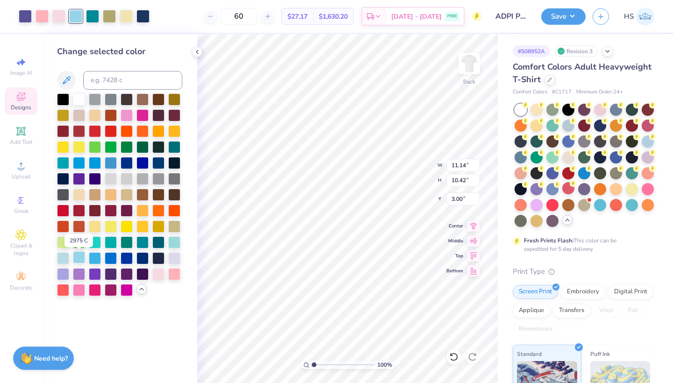
click at [79, 260] on div at bounding box center [79, 257] width 12 height 12
click at [125, 13] on div at bounding box center [126, 15] width 13 height 13
click at [162, 275] on div at bounding box center [158, 273] width 12 height 12
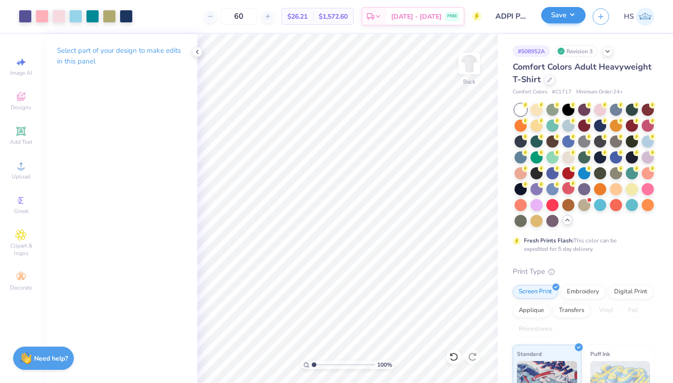
click at [556, 19] on button "Save" at bounding box center [563, 15] width 44 height 16
drag, startPoint x: 556, startPoint y: 16, endPoint x: 313, endPoint y: 365, distance: 425.2
click at [556, 16] on button "Save" at bounding box center [563, 16] width 44 height 16
type input "1.86"
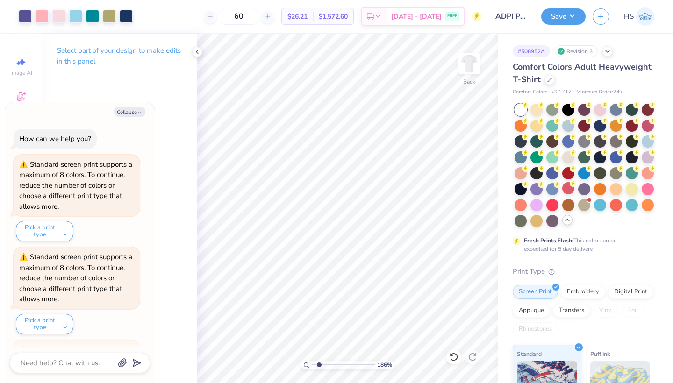
drag, startPoint x: 313, startPoint y: 365, endPoint x: 319, endPoint y: 365, distance: 6.1
click at [319, 365] on input "range" at bounding box center [343, 365] width 63 height 8
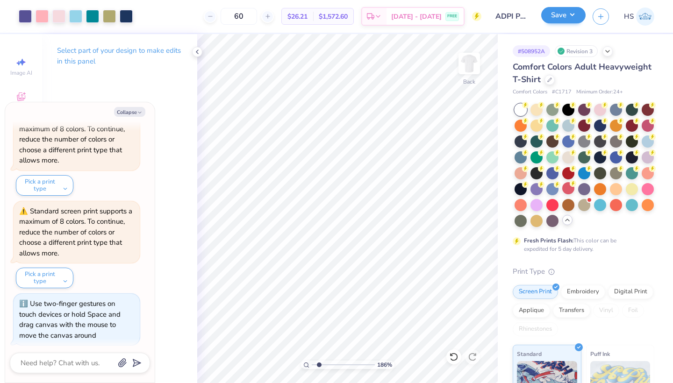
click at [554, 15] on button "Save" at bounding box center [563, 15] width 44 height 16
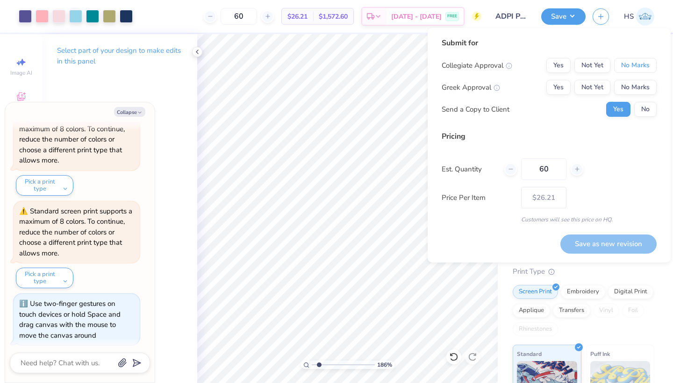
drag, startPoint x: 559, startPoint y: 19, endPoint x: 631, endPoint y: 52, distance: 79.7
click at [643, 64] on button "No Marks" at bounding box center [635, 65] width 43 height 15
click at [601, 85] on button "Not Yet" at bounding box center [592, 87] width 36 height 15
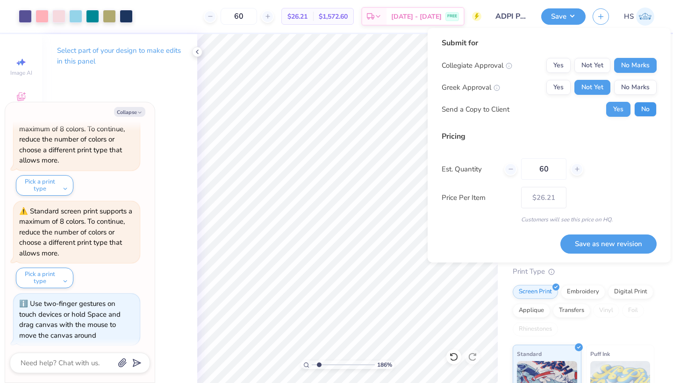
click at [647, 113] on button "No" at bounding box center [645, 109] width 22 height 15
type textarea "x"
click at [598, 245] on button "Save as new revision" at bounding box center [608, 244] width 96 height 19
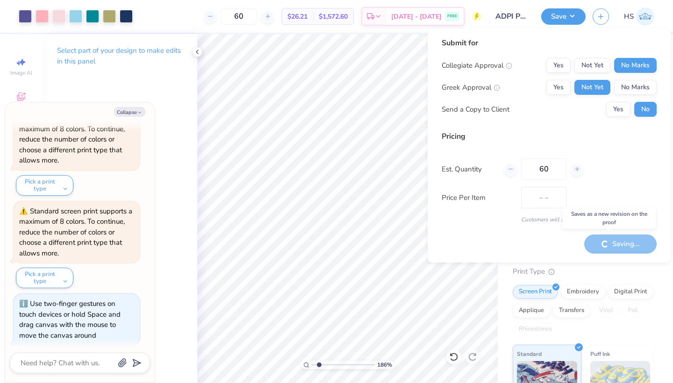
type input "$26.21"
type textarea "x"
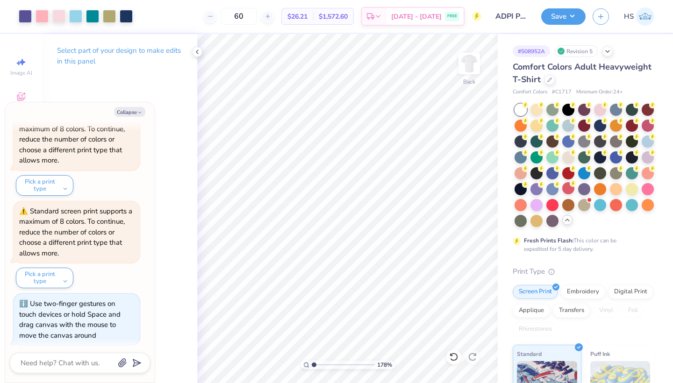
drag, startPoint x: 319, startPoint y: 365, endPoint x: 278, endPoint y: 364, distance: 41.1
click at [278, 364] on div "178 %" at bounding box center [347, 208] width 349 height 349
drag, startPoint x: 317, startPoint y: 364, endPoint x: 300, endPoint y: 364, distance: 17.3
type input "1"
click at [300, 364] on div "156 %" at bounding box center [347, 208] width 349 height 349
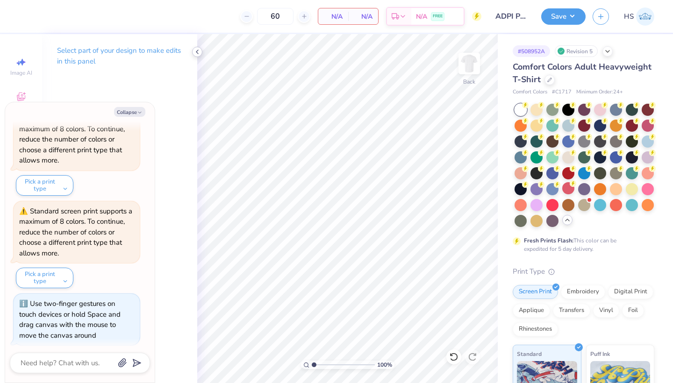
click at [198, 51] on icon at bounding box center [196, 51] width 7 height 7
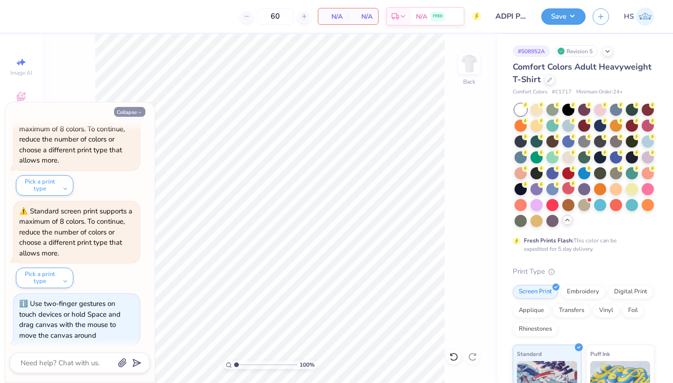
click at [133, 115] on button "Collapse" at bounding box center [129, 112] width 31 height 10
type textarea "x"
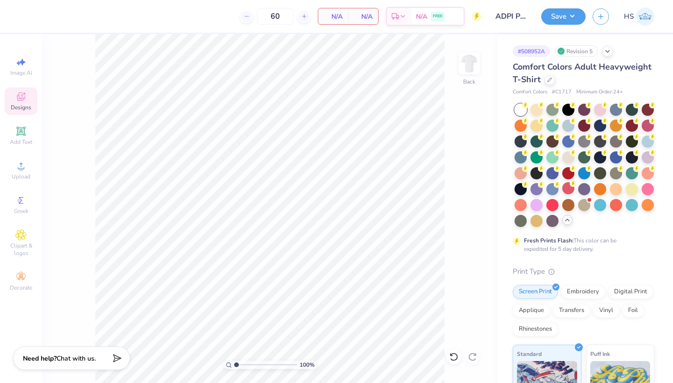
click at [21, 100] on icon at bounding box center [20, 98] width 7 height 6
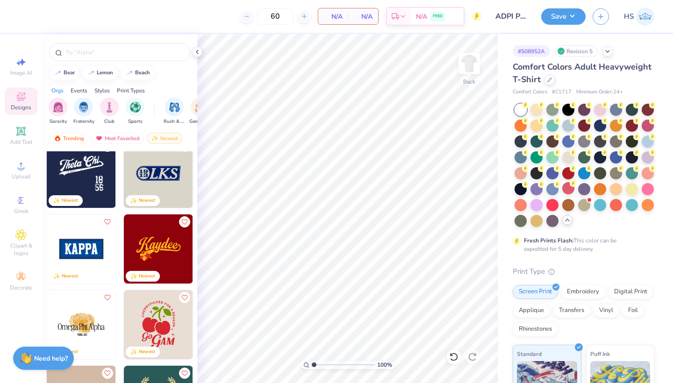
scroll to position [1083, 0]
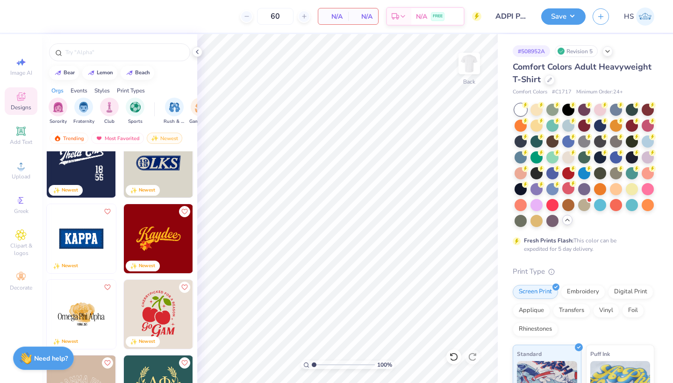
click at [86, 223] on img at bounding box center [81, 238] width 69 height 69
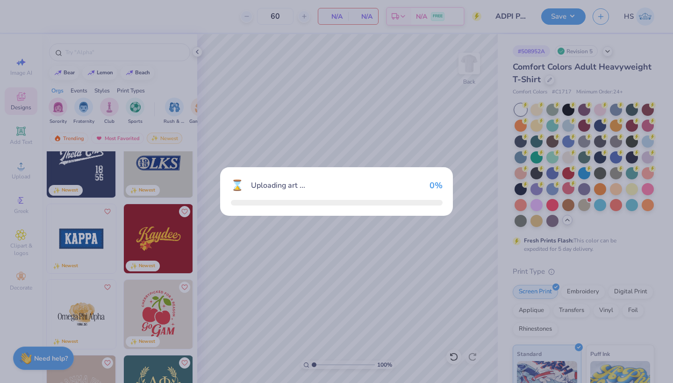
click at [86, 223] on div "⌛ Uploading art ... 0 %" at bounding box center [336, 191] width 673 height 383
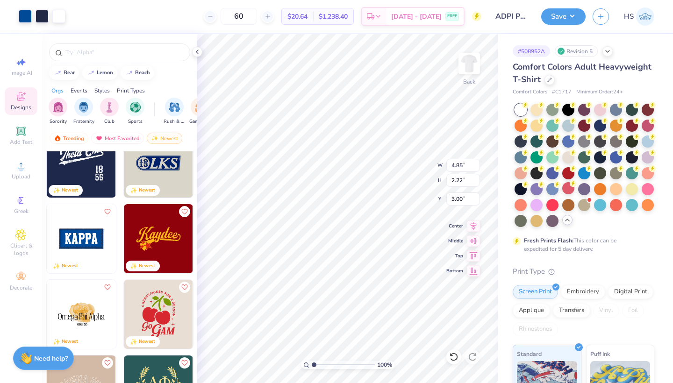
type input "6.77"
type input "3.10"
type input "4.93"
type input "1.68"
type input "3.69"
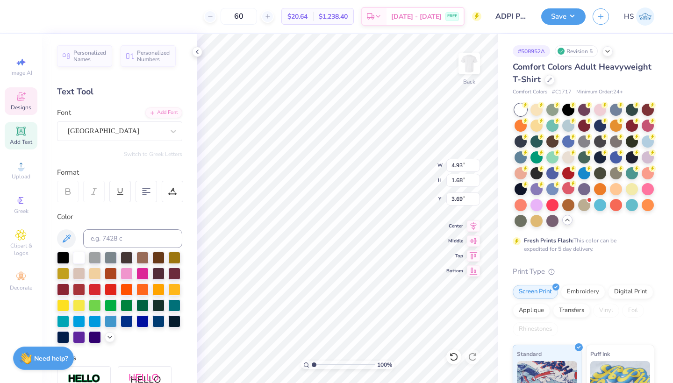
scroll to position [0, 0]
type textarea "K"
type textarea "ADPI"
click at [392, 166] on div "100 % Back W 6.77 6.77 " H 3.10 3.10 " Y 3.00 3.00 " Center Middle Top Bottom" at bounding box center [347, 208] width 300 height 349
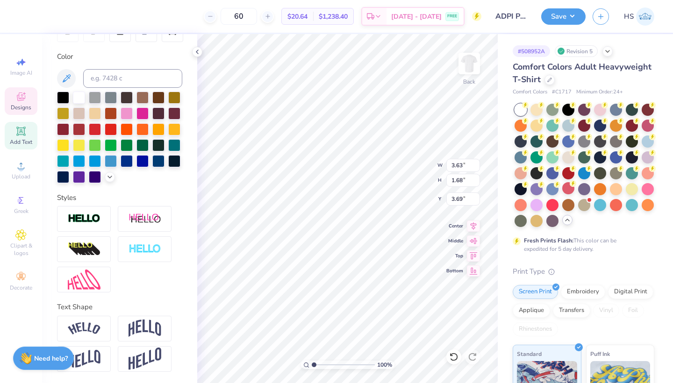
scroll to position [160, 0]
click at [91, 287] on img at bounding box center [84, 280] width 33 height 20
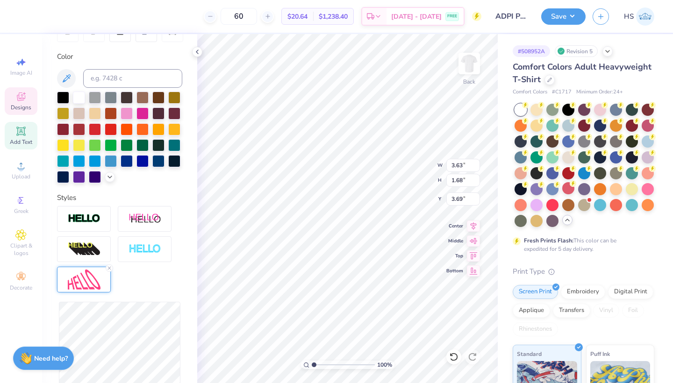
type input "4.78"
type input "1.72"
type input "3.67"
type input "4.81"
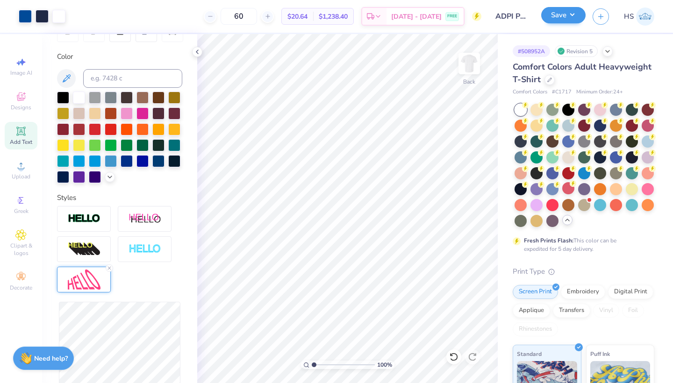
click at [564, 21] on button "Save" at bounding box center [563, 15] width 44 height 16
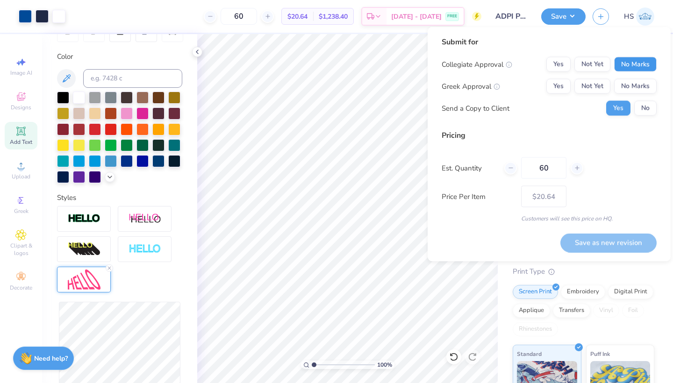
click at [639, 64] on button "No Marks" at bounding box center [635, 64] width 43 height 15
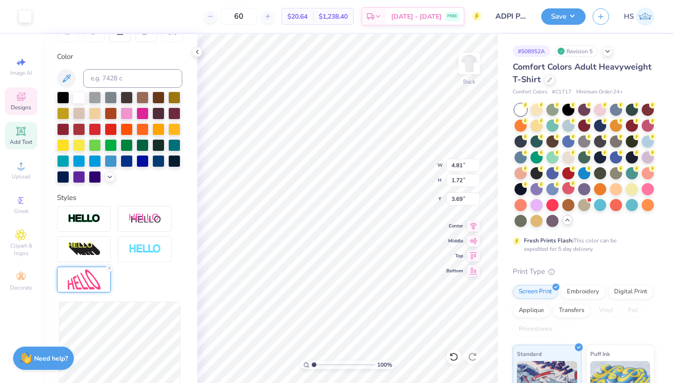
type input "3.69"
type input "5.25"
type input "1.88"
type input "6.00"
type input "2.14"
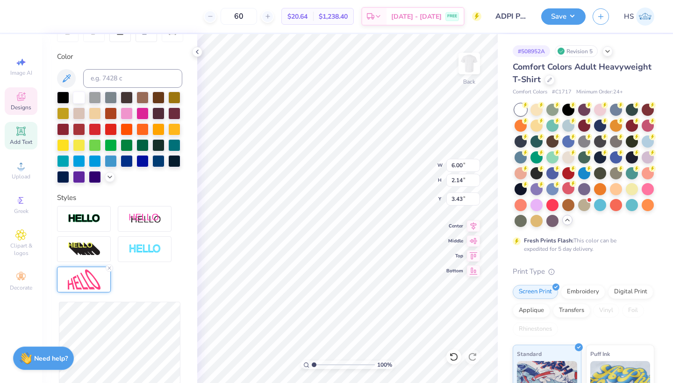
type input "3.48"
type input "5.31"
type input "1.90"
type input "3.73"
type input "6.70"
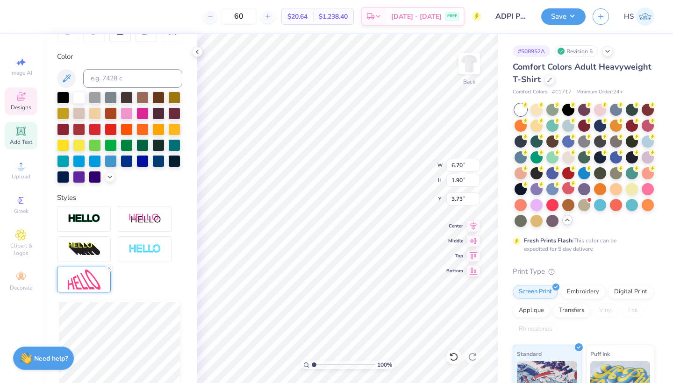
type input "3.03"
type input "3.04"
click at [557, 21] on button "Save" at bounding box center [563, 15] width 44 height 16
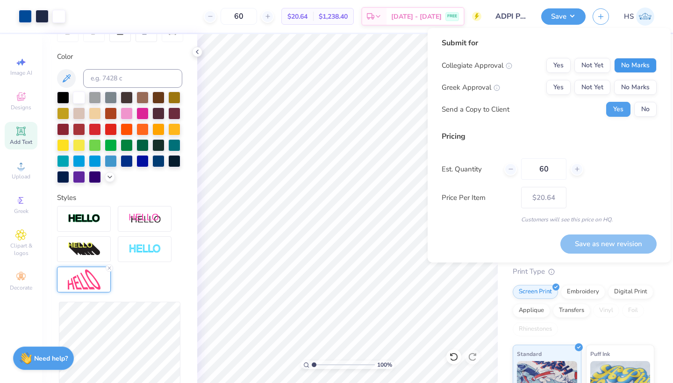
click at [636, 63] on button "No Marks" at bounding box center [635, 65] width 43 height 15
click at [587, 87] on button "Not Yet" at bounding box center [592, 87] width 36 height 15
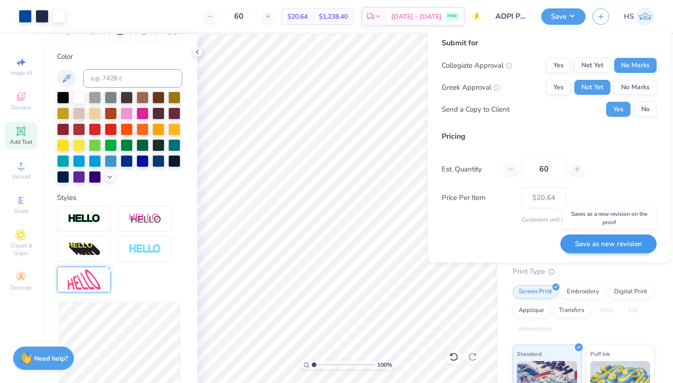
click at [616, 242] on button "Save as new revision" at bounding box center [608, 244] width 96 height 19
type input "$20.64"
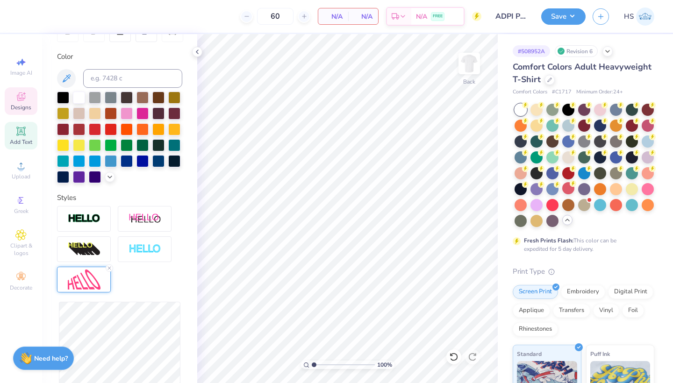
click at [21, 103] on div "Designs" at bounding box center [21, 101] width 33 height 28
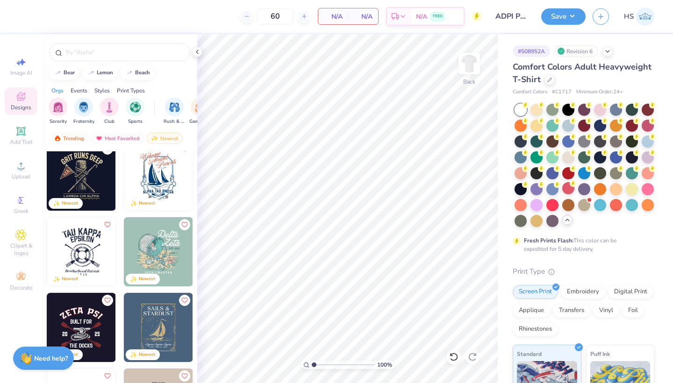
scroll to position [8059, 0]
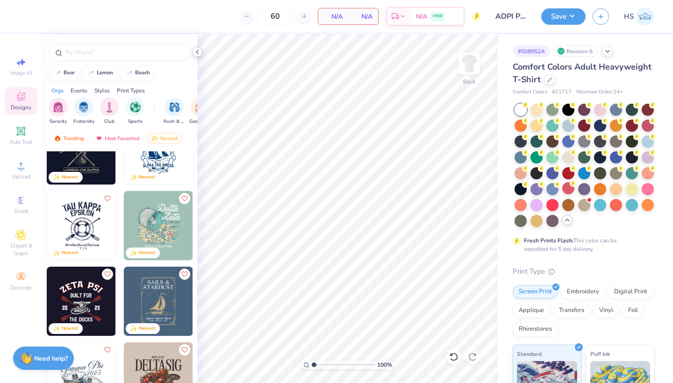
click at [197, 51] on polyline at bounding box center [197, 52] width 2 height 4
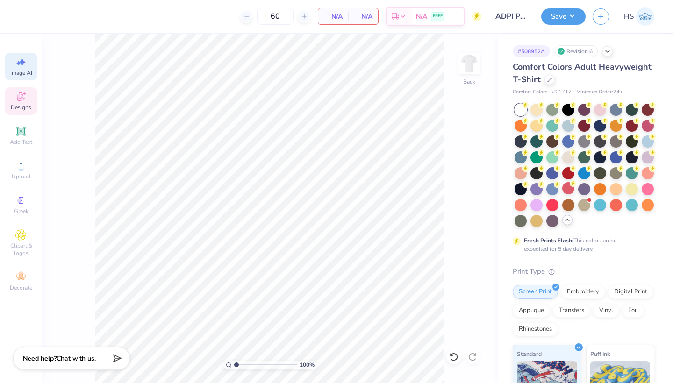
click at [17, 64] on icon at bounding box center [20, 62] width 11 height 11
select select "4"
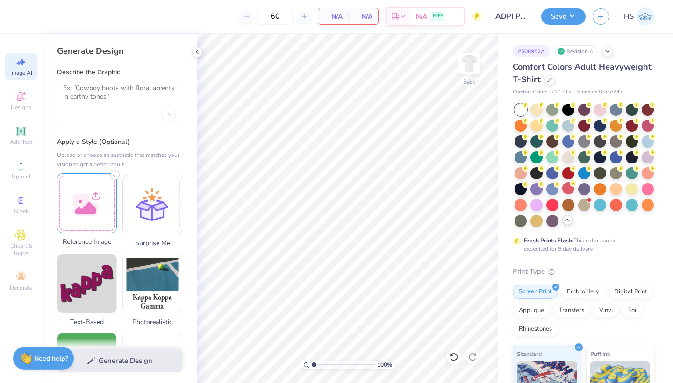
click at [89, 209] on div at bounding box center [87, 203] width 60 height 60
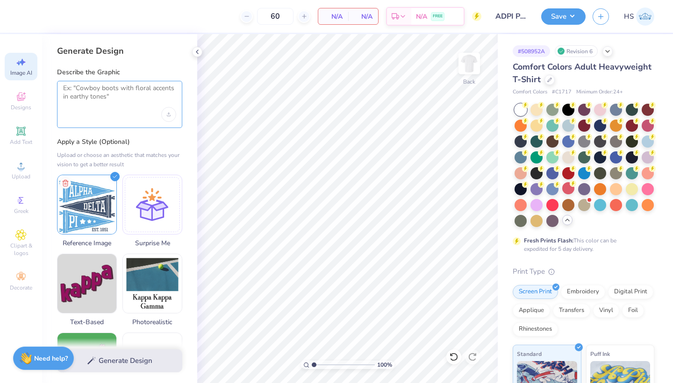
click at [98, 91] on textarea at bounding box center [119, 95] width 113 height 23
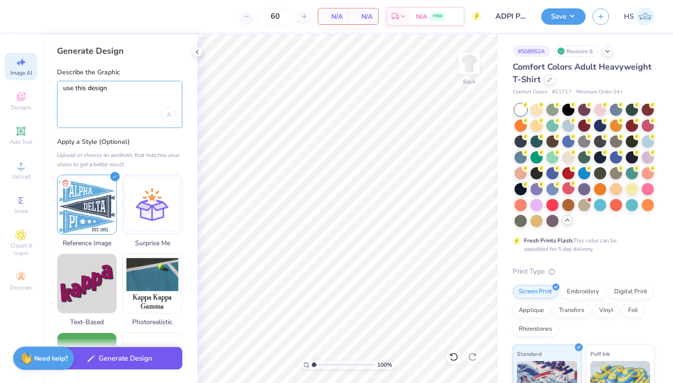
type textarea "use this design"
click at [129, 364] on button "Generate Design" at bounding box center [119, 358] width 125 height 23
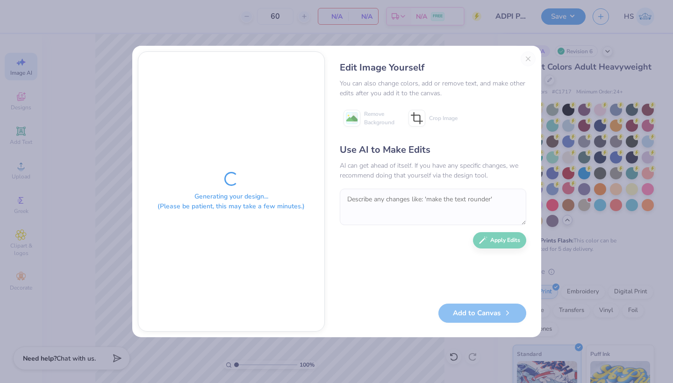
click at [527, 58] on div "Edit Image Yourself You can also change colors, add or remove text, and make ot…" at bounding box center [432, 191] width 205 height 280
click at [526, 58] on div "Edit Image Yourself You can also change colors, add or remove text, and make ot…" at bounding box center [432, 191] width 205 height 280
click at [275, 13] on div "Generating your design... (Please be patient, this may take a few minutes.) Edi…" at bounding box center [336, 191] width 673 height 383
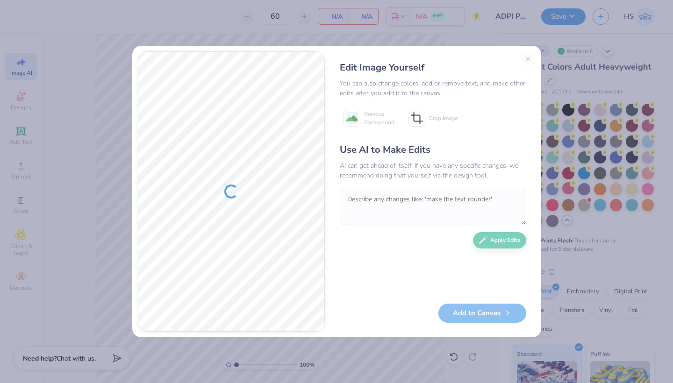
click at [484, 311] on div "Add to Canvas" at bounding box center [433, 313] width 186 height 19
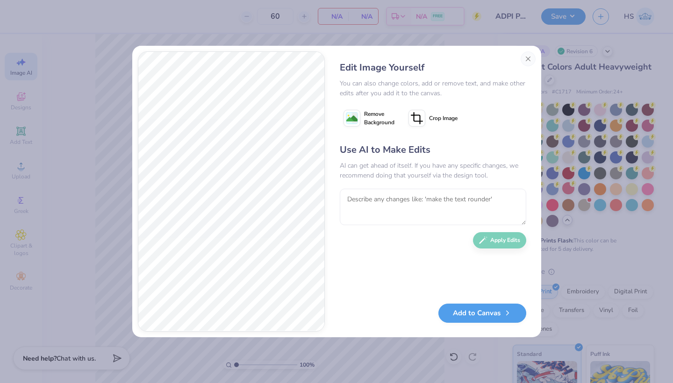
click at [484, 311] on button "Add to Canvas" at bounding box center [482, 313] width 88 height 19
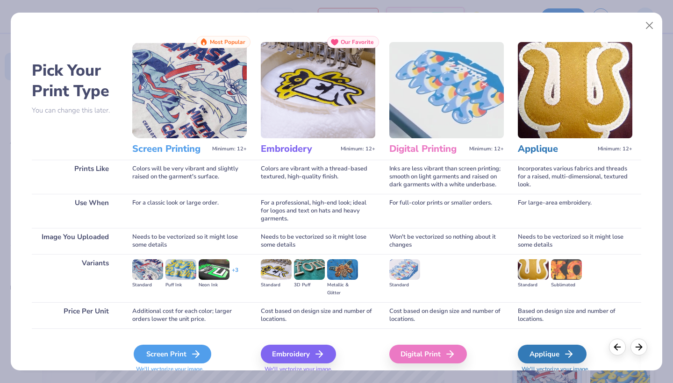
click at [159, 352] on div "Screen Print" at bounding box center [173, 354] width 78 height 19
click at [186, 350] on div "Screen Print" at bounding box center [173, 354] width 78 height 19
click at [148, 353] on div "Screen Print" at bounding box center [173, 354] width 78 height 19
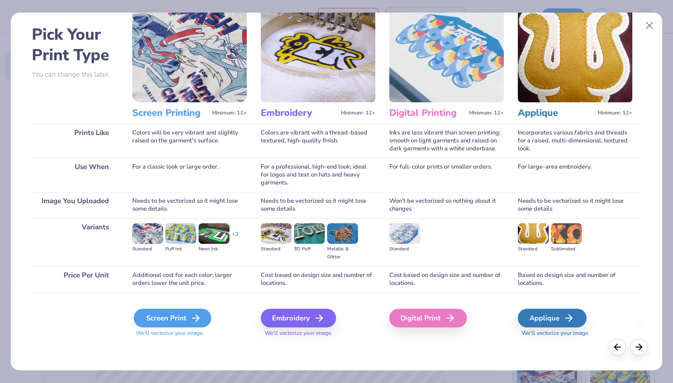
scroll to position [36, 0]
click at [181, 316] on div "Screen Print" at bounding box center [173, 318] width 78 height 19
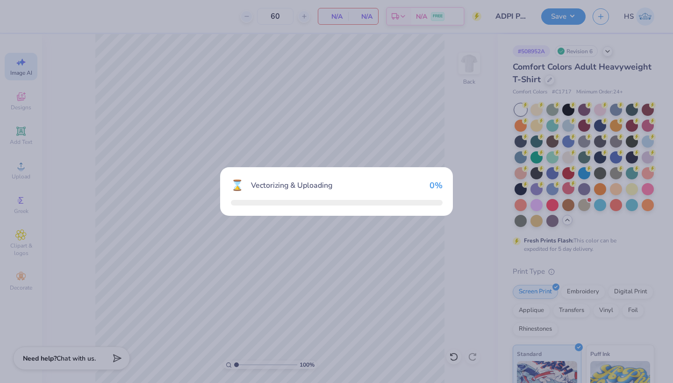
click at [189, 319] on div "⌛ Vectorizing & Uploading 0 %" at bounding box center [336, 191] width 673 height 383
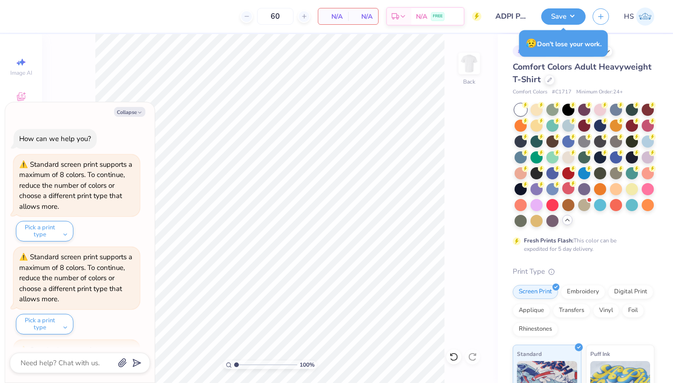
scroll to position [245, 0]
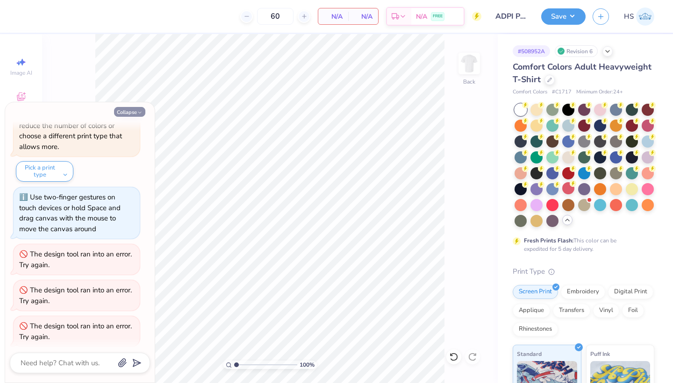
click at [128, 113] on button "Collapse" at bounding box center [129, 112] width 31 height 10
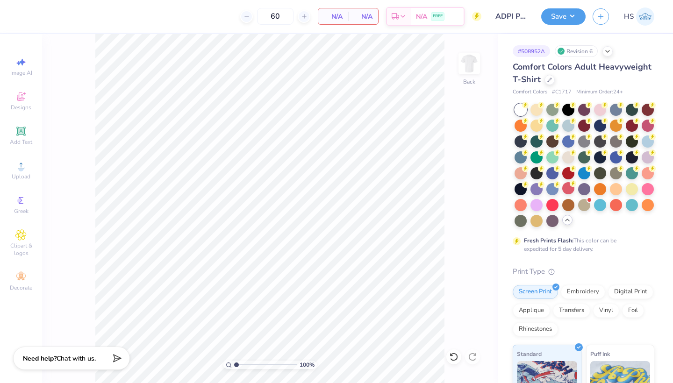
type textarea "x"
click at [19, 173] on span "Upload" at bounding box center [21, 176] width 19 height 7
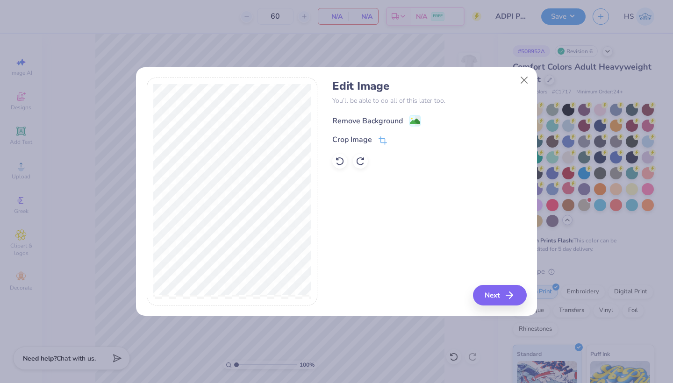
click at [415, 120] on image at bounding box center [415, 121] width 10 height 10
click at [500, 303] on button "Next" at bounding box center [501, 295] width 54 height 21
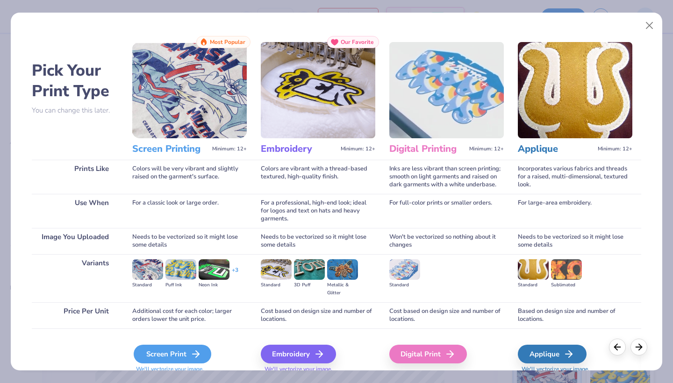
click at [171, 357] on div "Screen Print" at bounding box center [173, 354] width 78 height 19
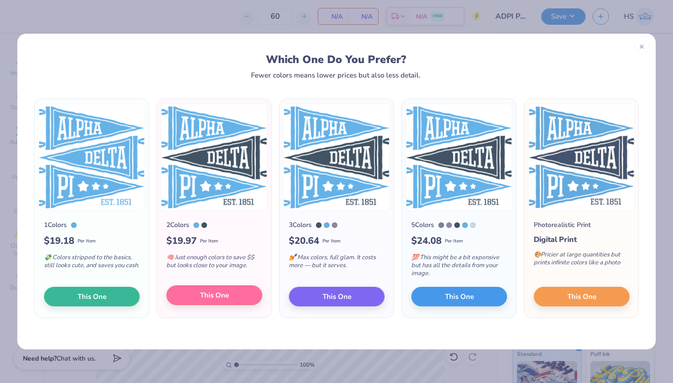
click at [238, 293] on button "This One" at bounding box center [214, 295] width 96 height 20
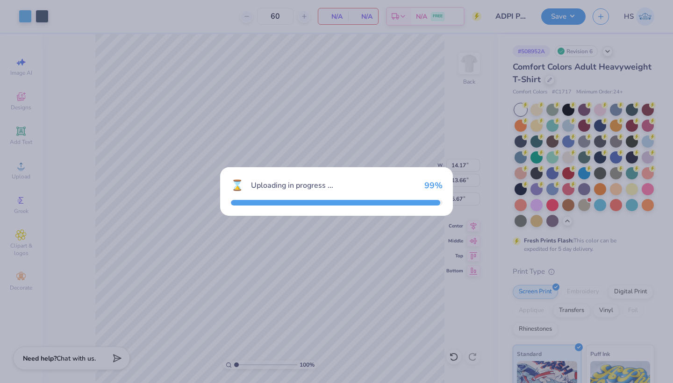
click at [203, 293] on div "⌛ Uploading in progress ... 99 %" at bounding box center [336, 191] width 673 height 383
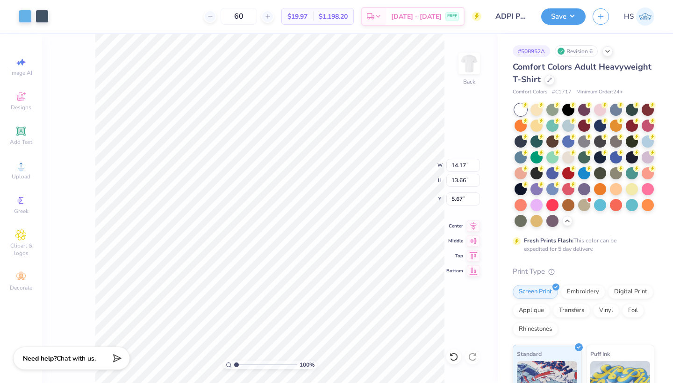
type input "11.38"
type input "10.97"
type input "3.00"
type input "10.22"
type input "9.84"
